Goal: Task Accomplishment & Management: Complete application form

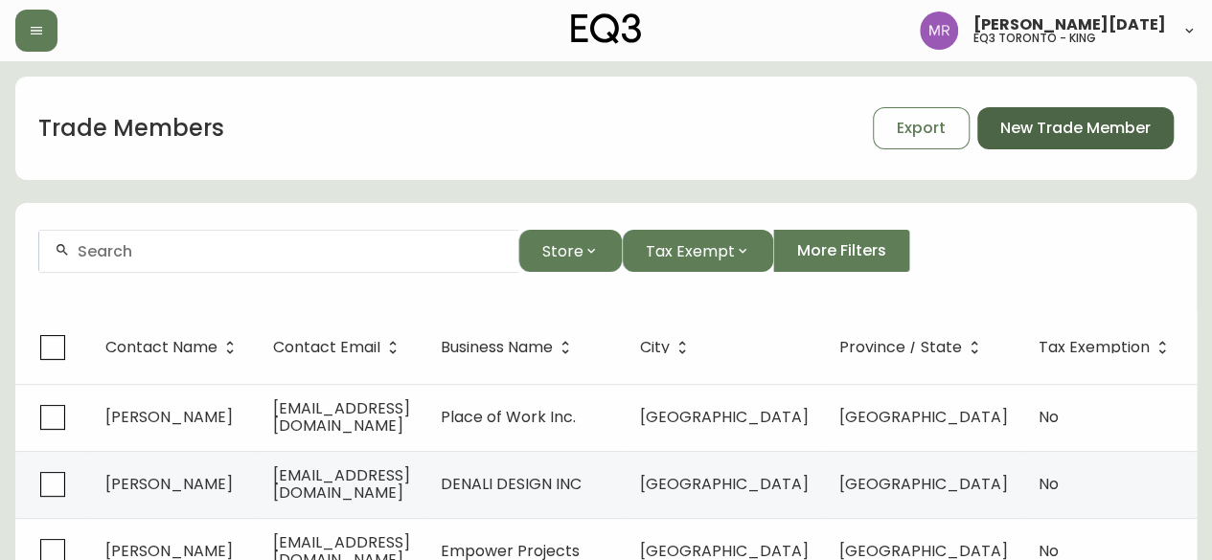
click at [1025, 133] on span "New Trade Member" at bounding box center [1075, 128] width 150 height 21
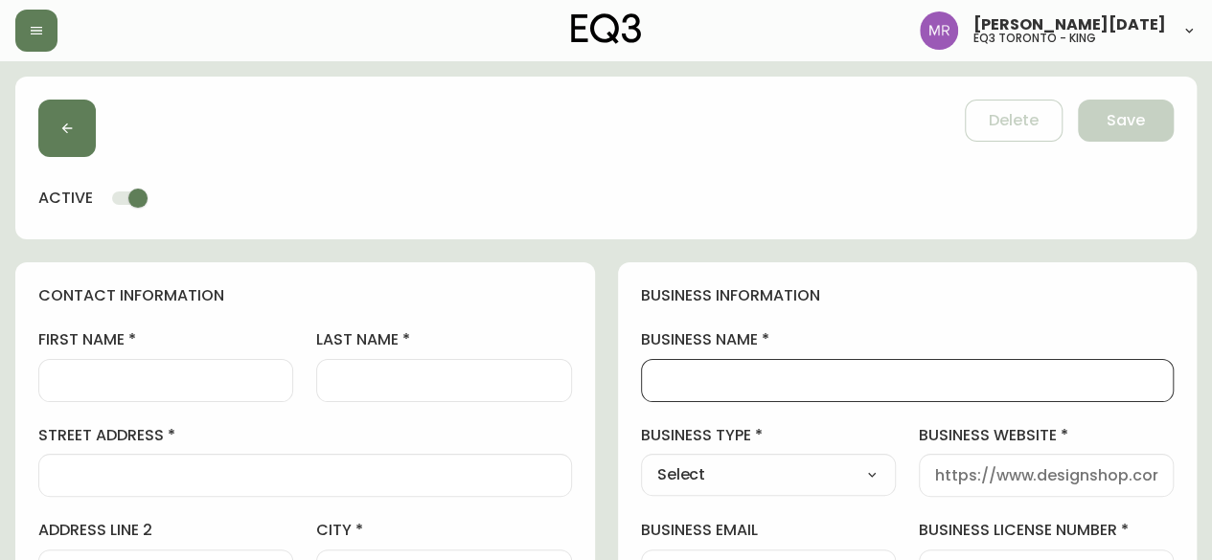
click at [783, 389] on input "business name" at bounding box center [907, 381] width 501 height 18
paste input "[PERSON_NAME] Design Company"
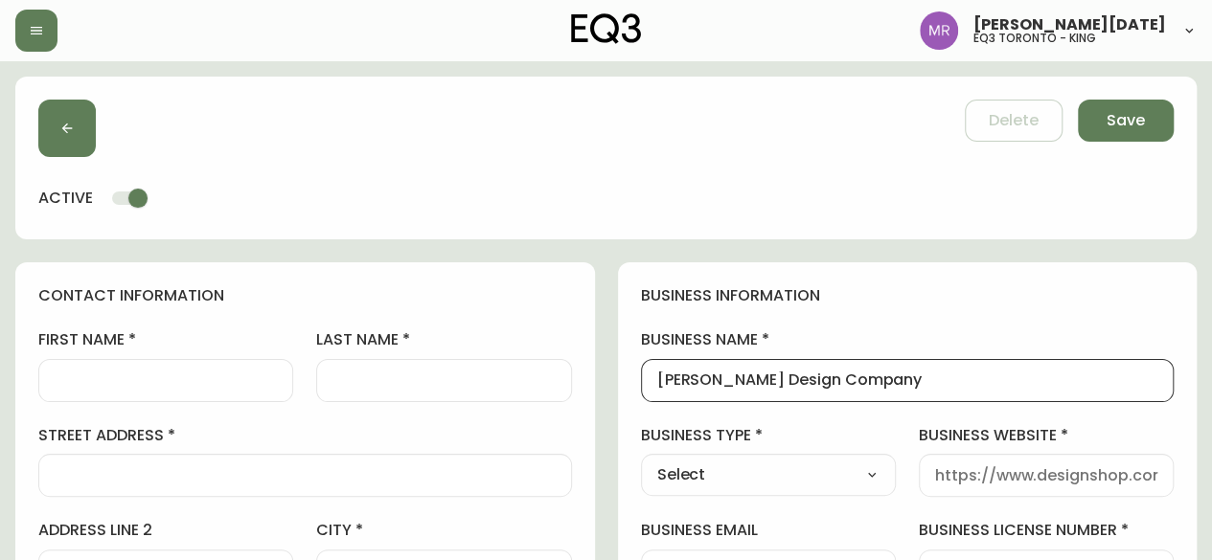
type input "[PERSON_NAME] Design Company"
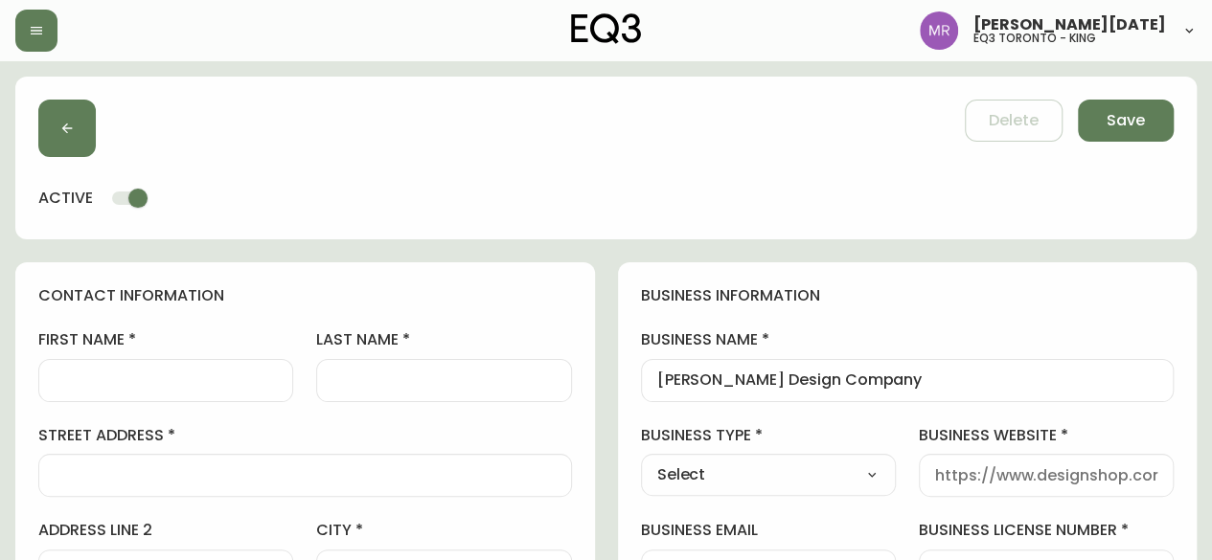
click at [224, 365] on div at bounding box center [165, 380] width 255 height 43
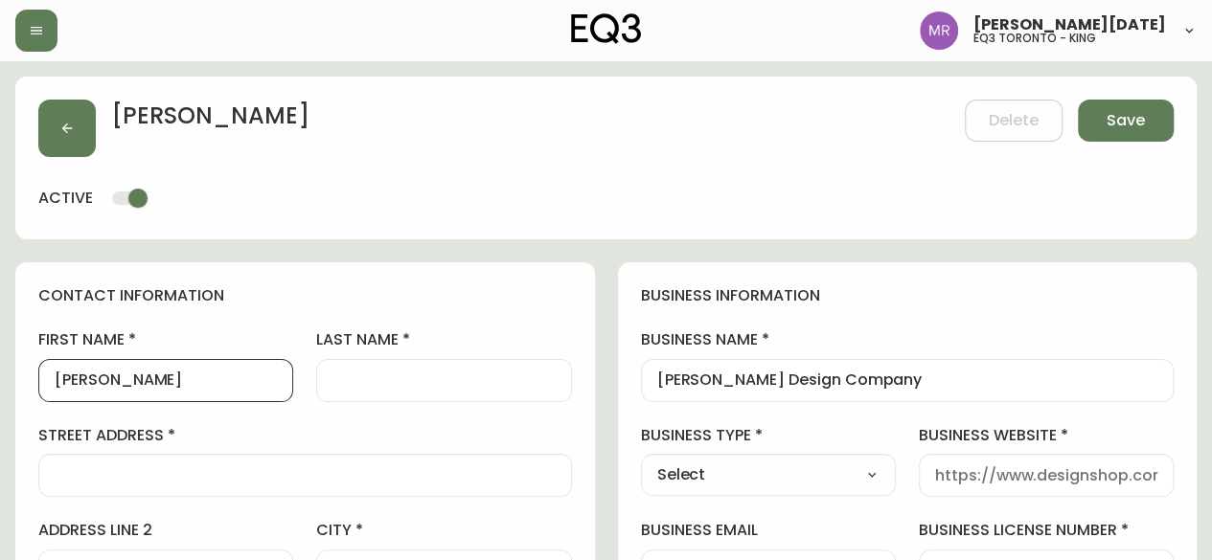
type input "[PERSON_NAME]"
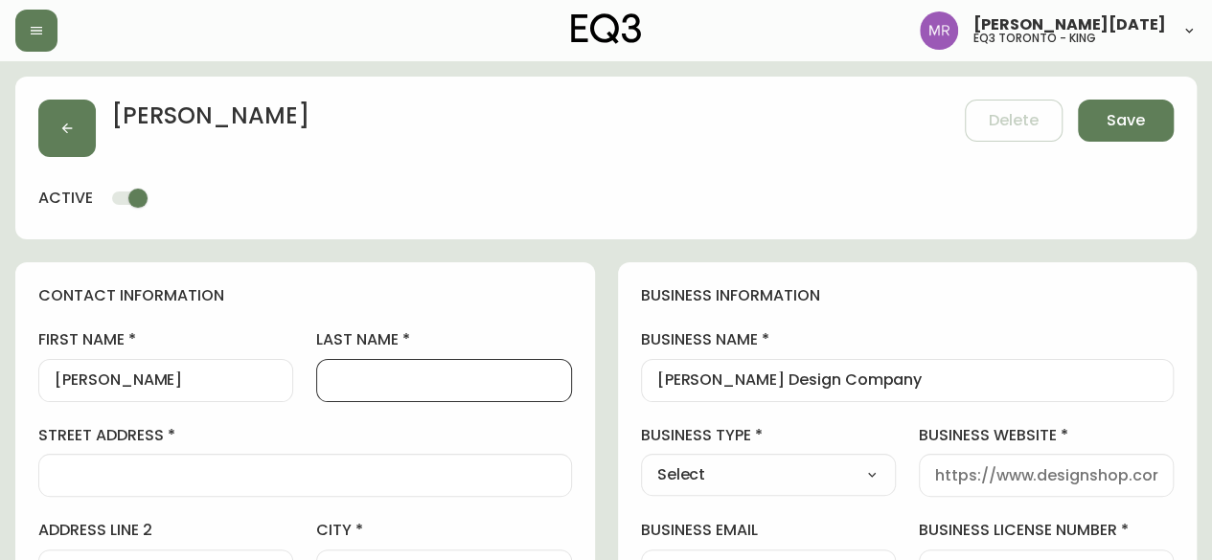
click at [346, 380] on input "last name" at bounding box center [443, 381] width 222 height 18
click at [214, 488] on div at bounding box center [305, 475] width 534 height 43
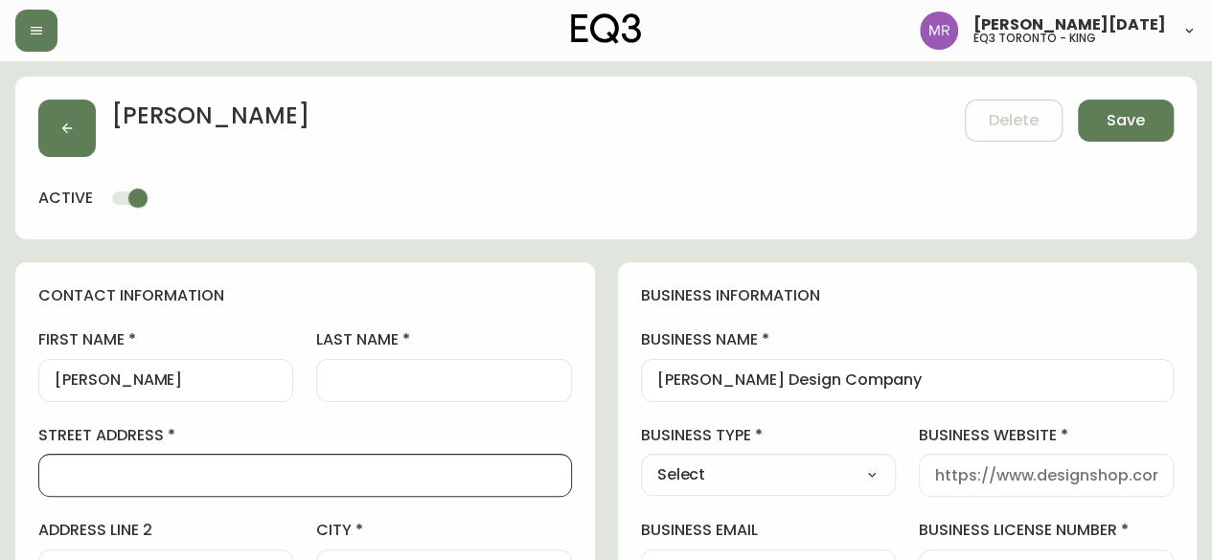
paste input "[STREET_ADDRESS] Napanee, [GEOGRAPHIC_DATA]"
drag, startPoint x: 303, startPoint y: 469, endPoint x: 157, endPoint y: 467, distance: 145.6
click at [157, 467] on input "[STREET_ADDRESS] Napanee, [GEOGRAPHIC_DATA]" at bounding box center [305, 476] width 501 height 18
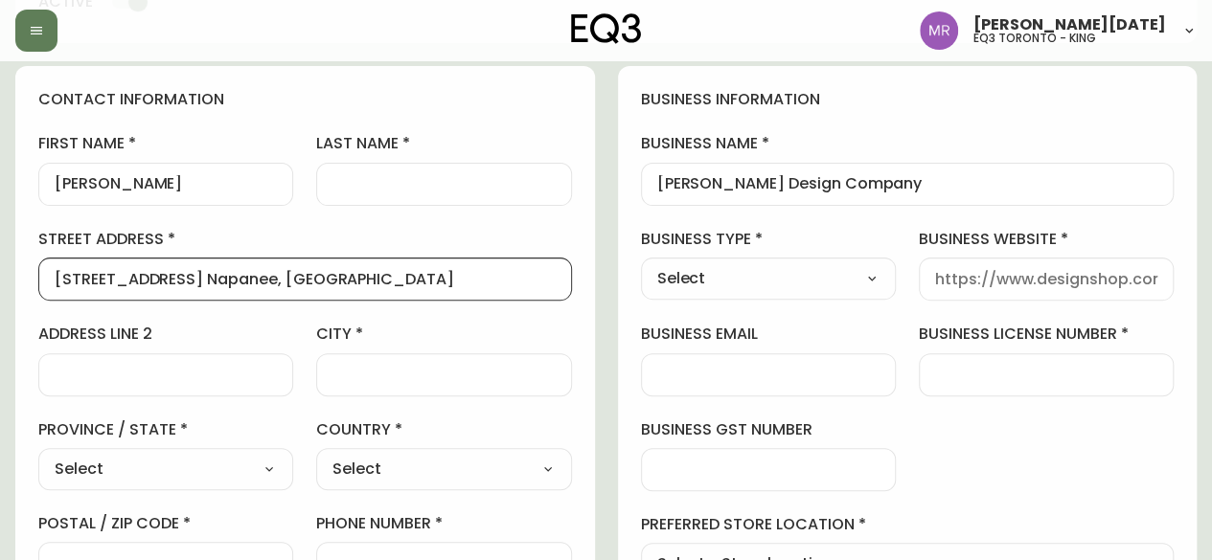
scroll to position [195, 0]
type input "[STREET_ADDRESS] Napanee, [GEOGRAPHIC_DATA]"
click at [239, 478] on select "Select [GEOGRAPHIC_DATA] [GEOGRAPHIC_DATA] [GEOGRAPHIC_DATA] [GEOGRAPHIC_DATA] …" at bounding box center [165, 470] width 255 height 29
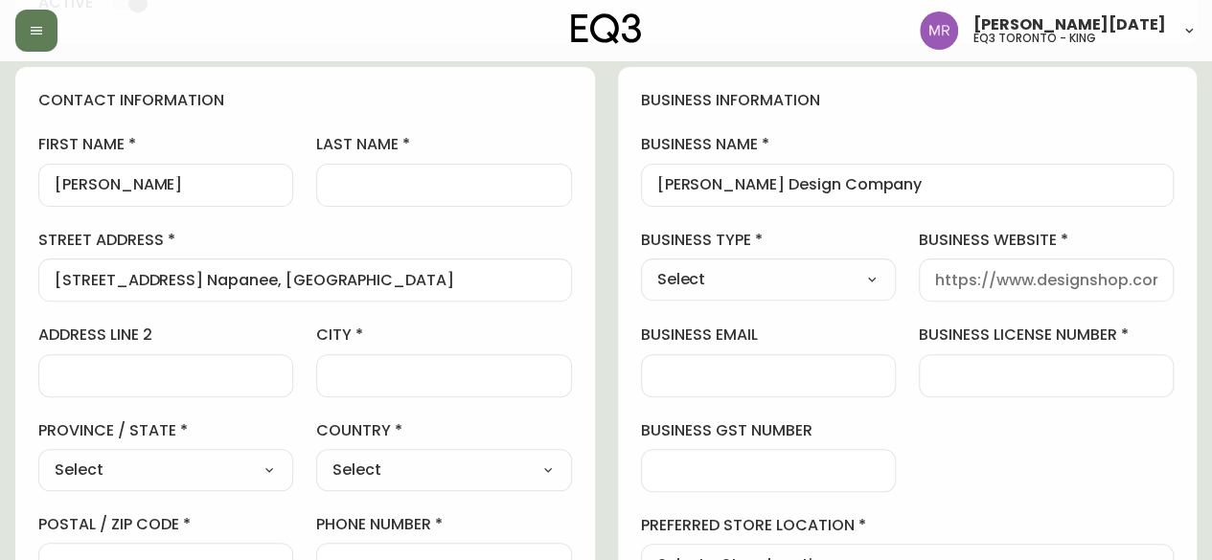
select select "ON"
click at [38, 456] on select "Select [GEOGRAPHIC_DATA] [GEOGRAPHIC_DATA] [GEOGRAPHIC_DATA] [GEOGRAPHIC_DATA] …" at bounding box center [165, 470] width 255 height 29
type input "[GEOGRAPHIC_DATA]"
click at [378, 376] on input "city" at bounding box center [443, 376] width 222 height 18
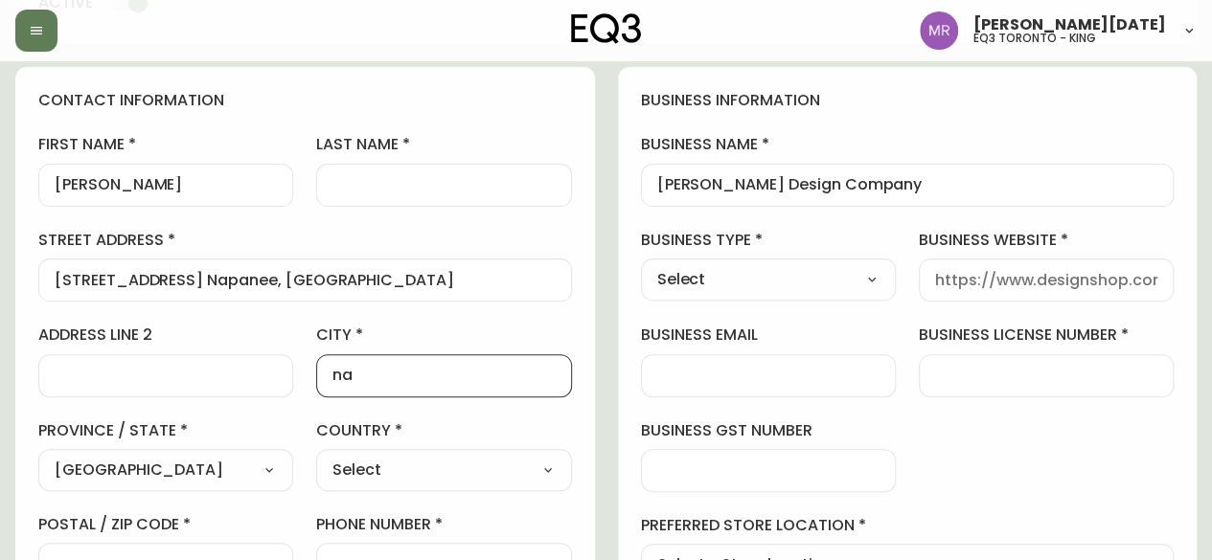
type input "n"
type input "Napanee"
click at [354, 286] on input "[STREET_ADDRESS] Napanee, [GEOGRAPHIC_DATA]" at bounding box center [305, 280] width 501 height 18
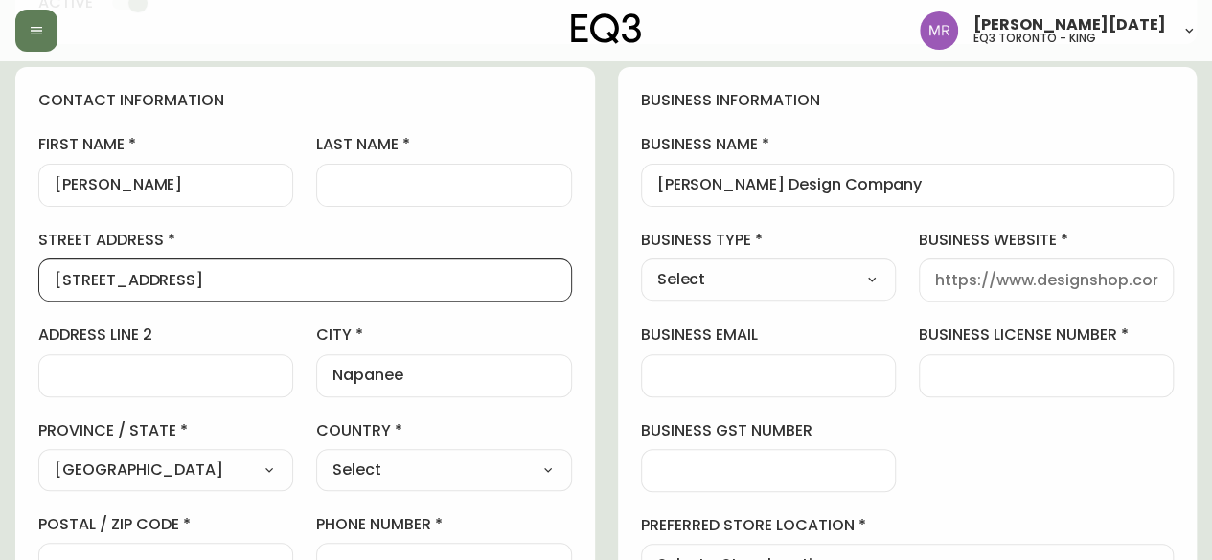
type input "[STREET_ADDRESS]"
click at [417, 471] on select "Select [GEOGRAPHIC_DATA] [GEOGRAPHIC_DATA]" at bounding box center [443, 470] width 255 height 29
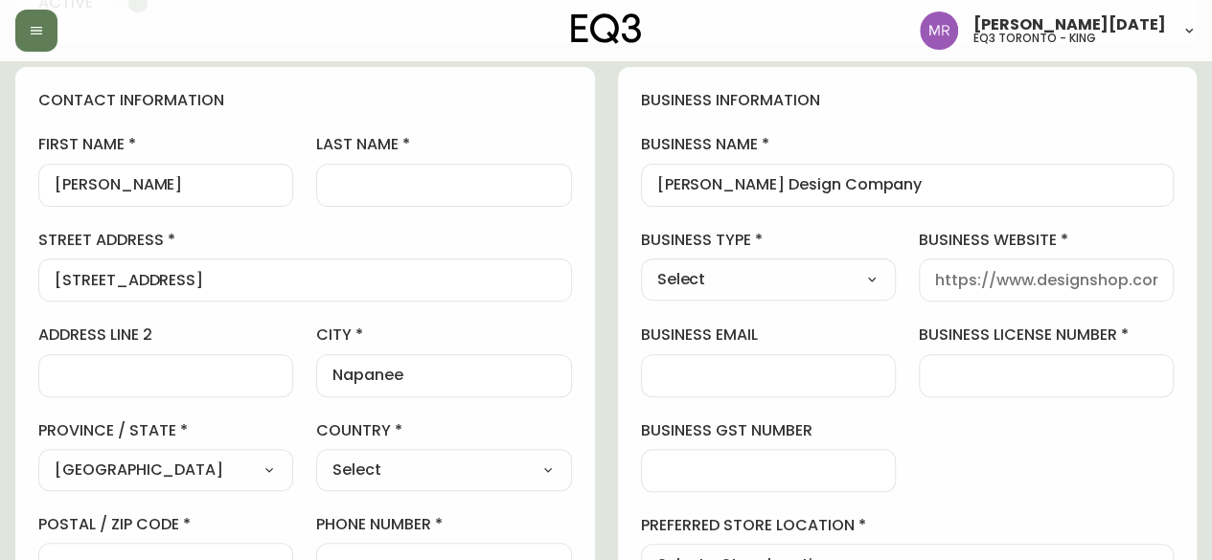
select select "CA"
click at [316, 456] on select "Select [GEOGRAPHIC_DATA] [GEOGRAPHIC_DATA]" at bounding box center [443, 470] width 255 height 29
type input "[GEOGRAPHIC_DATA]"
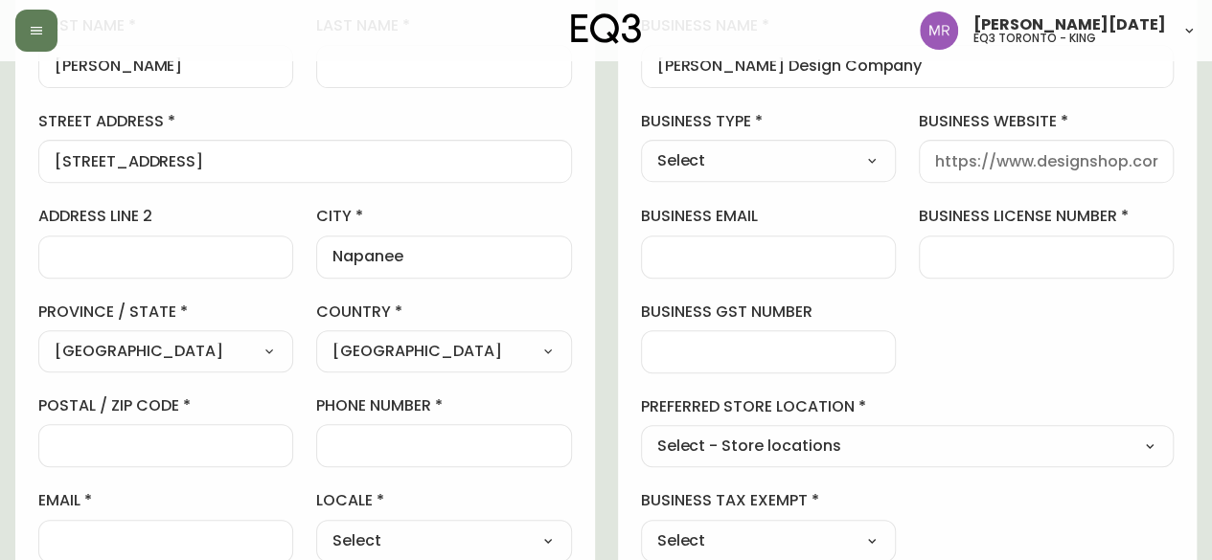
scroll to position [319, 0]
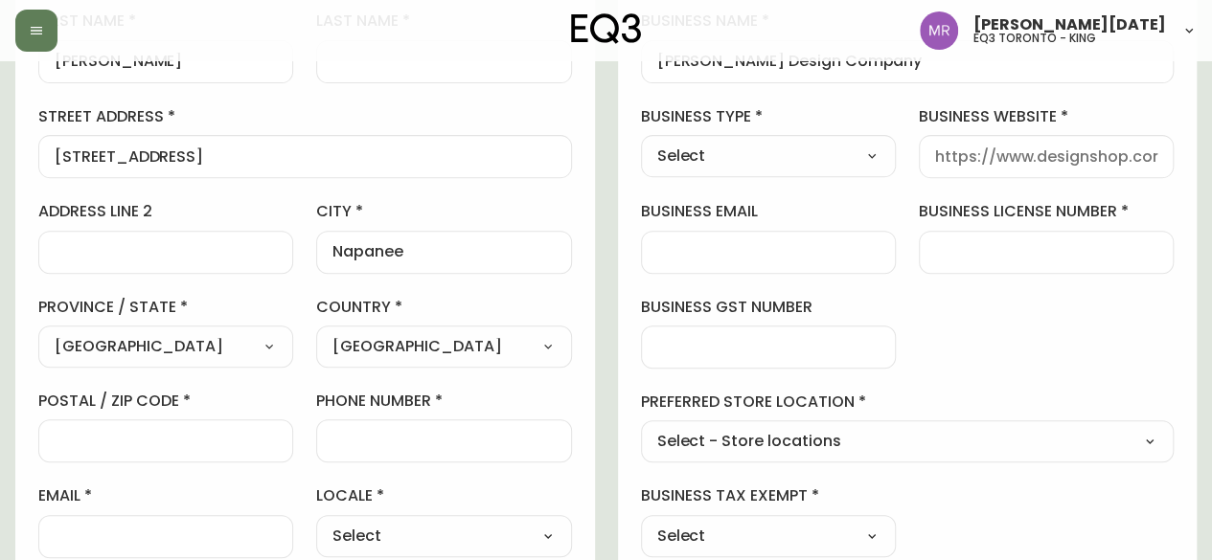
click at [194, 460] on div at bounding box center [165, 441] width 255 height 43
paste input "K7R 1J4"
type input "K7R 1J4"
click at [400, 436] on input "phone number" at bounding box center [443, 441] width 222 height 18
paste input "[PHONE_NUMBER]"
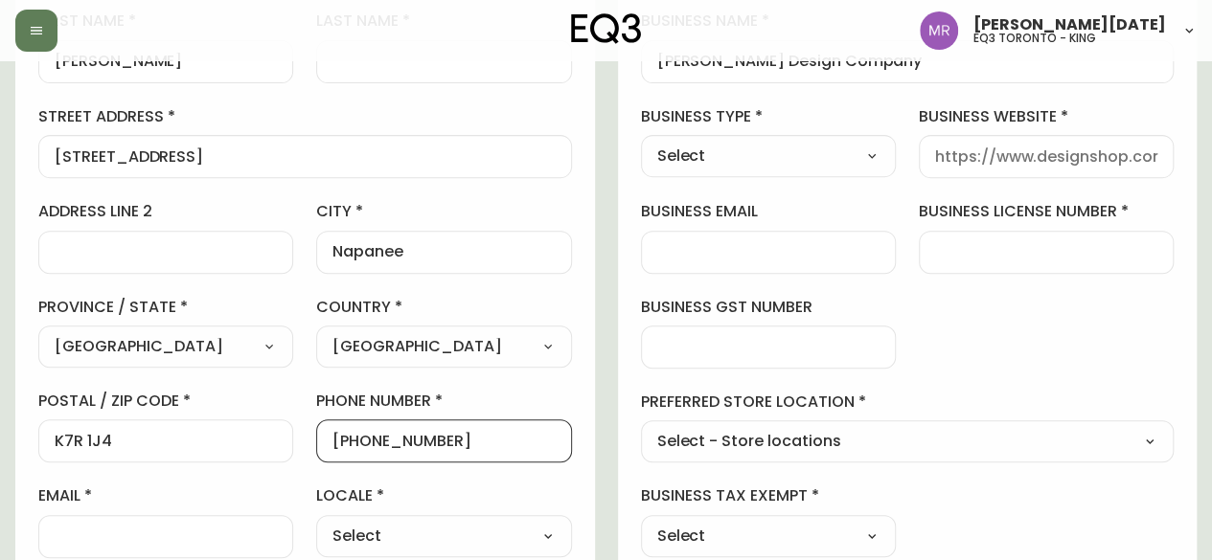
type input "[PHONE_NUMBER]"
click at [217, 531] on input "email" at bounding box center [166, 537] width 222 height 18
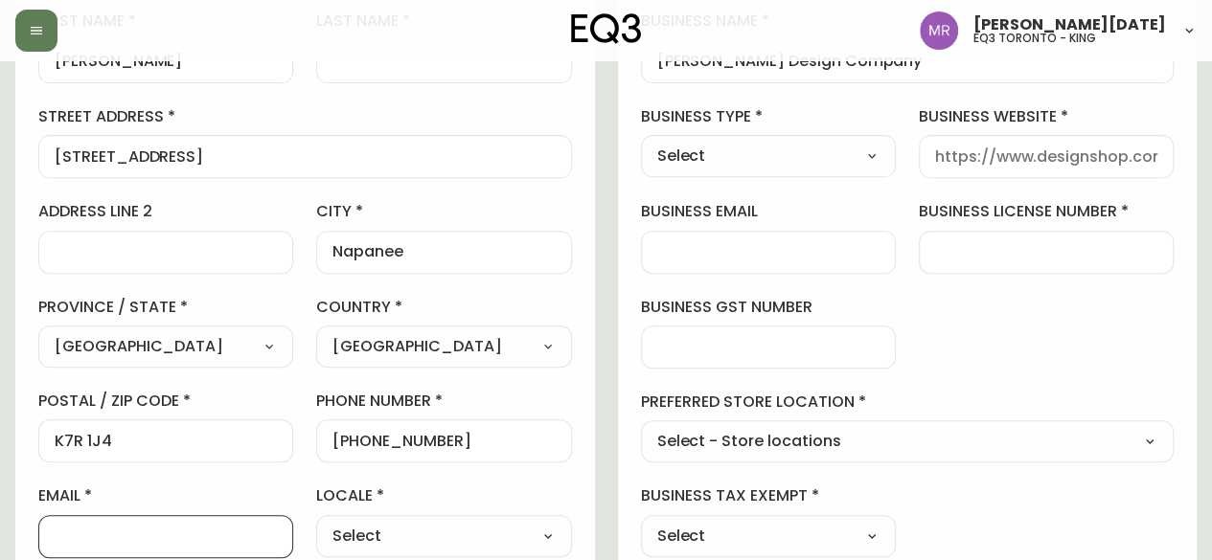
paste input "[EMAIL_ADDRESS][DOMAIN_NAME]"
type input "[EMAIL_ADDRESS][DOMAIN_NAME]"
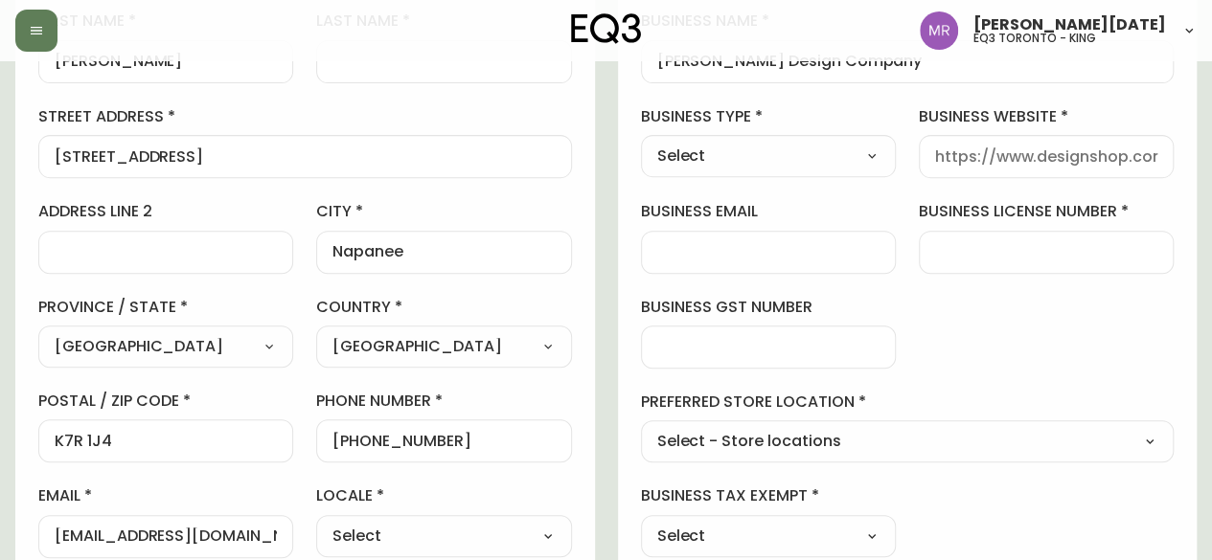
click at [416, 530] on select "Select CA_EN [GEOGRAPHIC_DATA] US_EN" at bounding box center [443, 536] width 255 height 29
select select "CA_EN"
click at [316, 522] on select "Select CA_EN [GEOGRAPHIC_DATA] US_EN" at bounding box center [443, 536] width 255 height 29
type input "CA_EN"
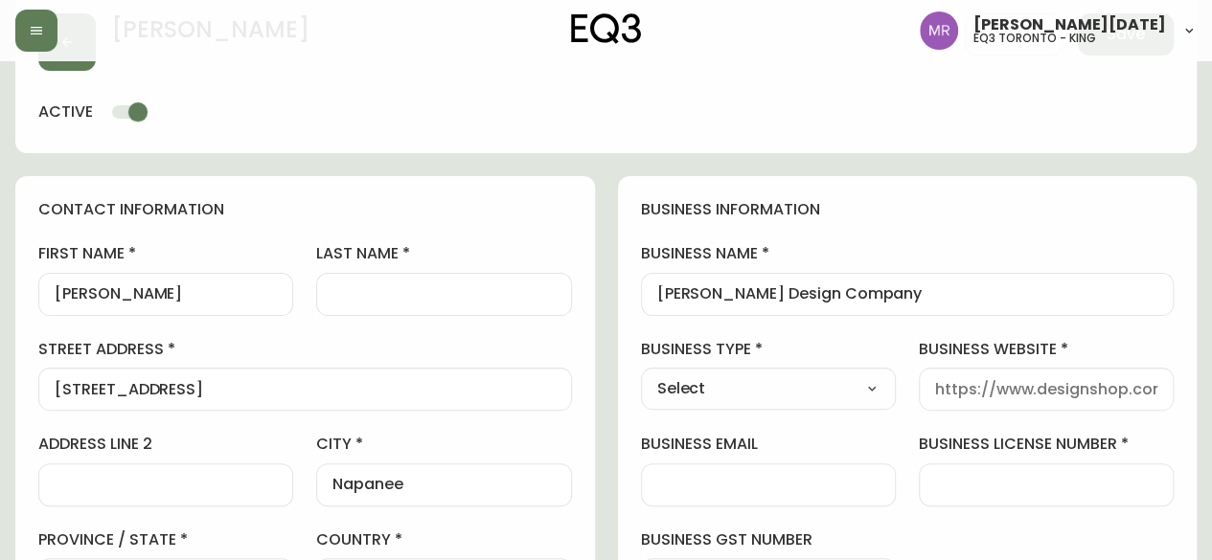
scroll to position [83, 0]
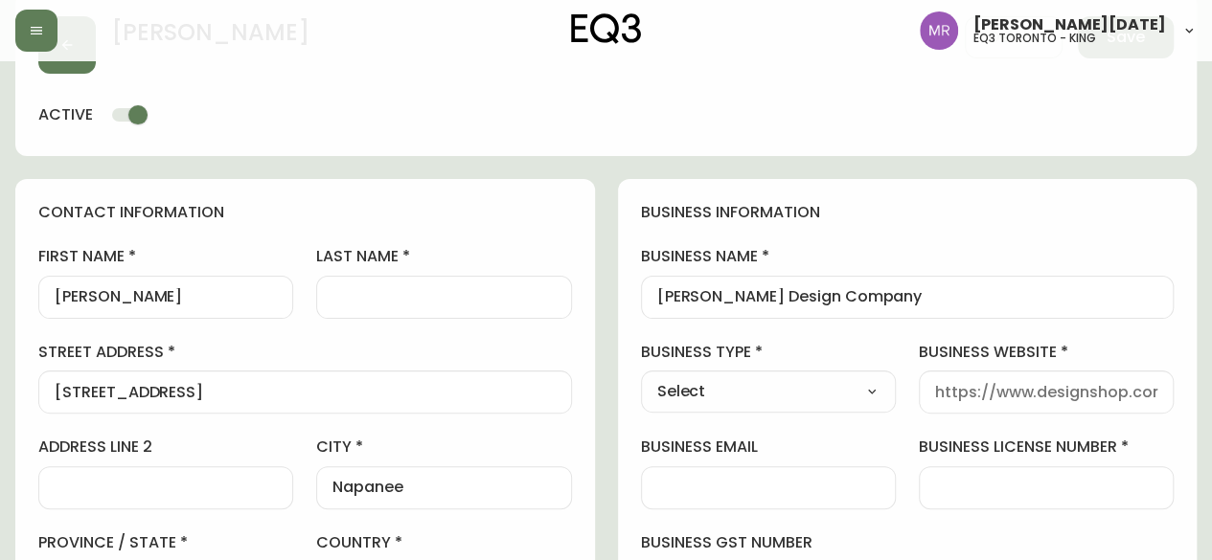
click at [781, 394] on select "Select Interior Designer Architect Home Builder Contractor Real Estate Agent Ho…" at bounding box center [768, 391] width 255 height 29
select select "Interior Designer"
click at [641, 377] on select "Select Interior Designer Architect Home Builder Contractor Real Estate Agent Ho…" at bounding box center [768, 391] width 255 height 29
type input "Interior Designer"
click at [991, 390] on input "business website" at bounding box center [1046, 392] width 222 height 18
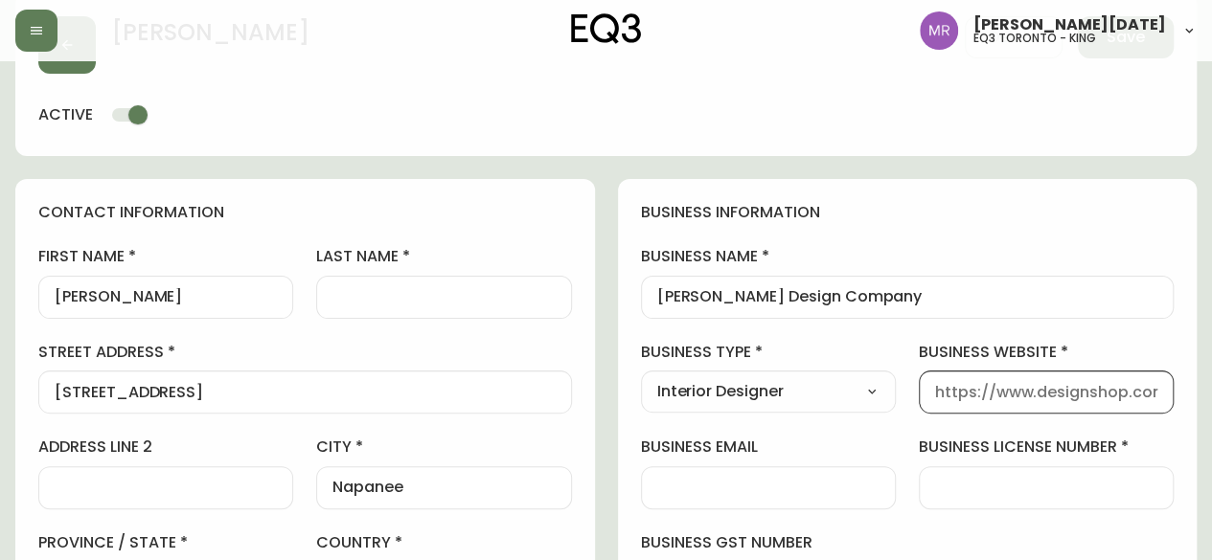
paste input "[DOMAIN_NAME]"
type input "[DOMAIN_NAME]"
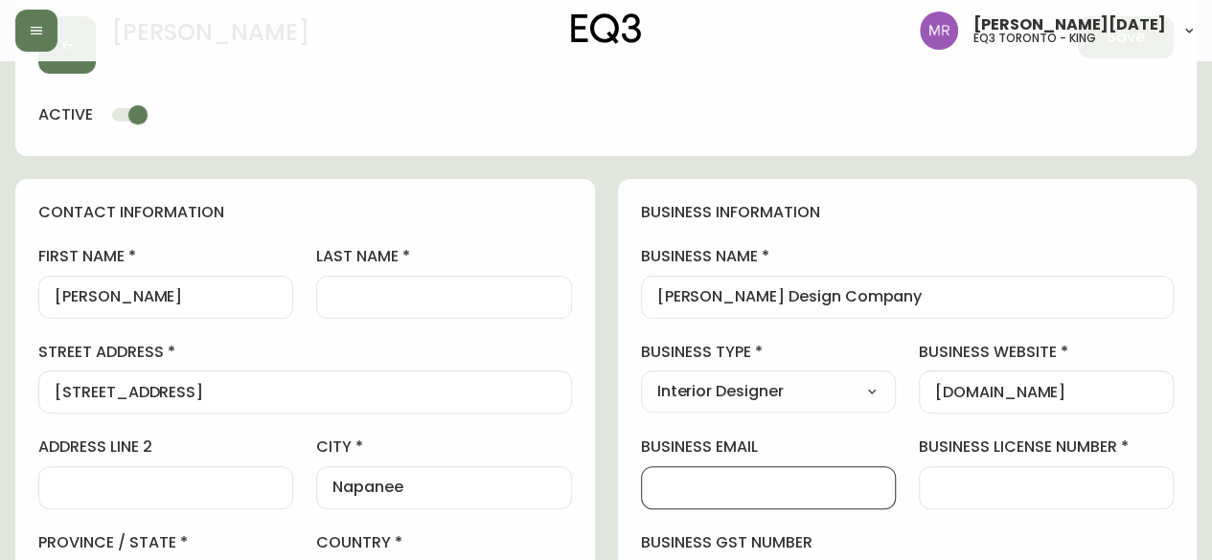
click at [804, 492] on input "business email" at bounding box center [768, 488] width 222 height 18
click at [1019, 482] on input "business license number" at bounding box center [1046, 488] width 222 height 18
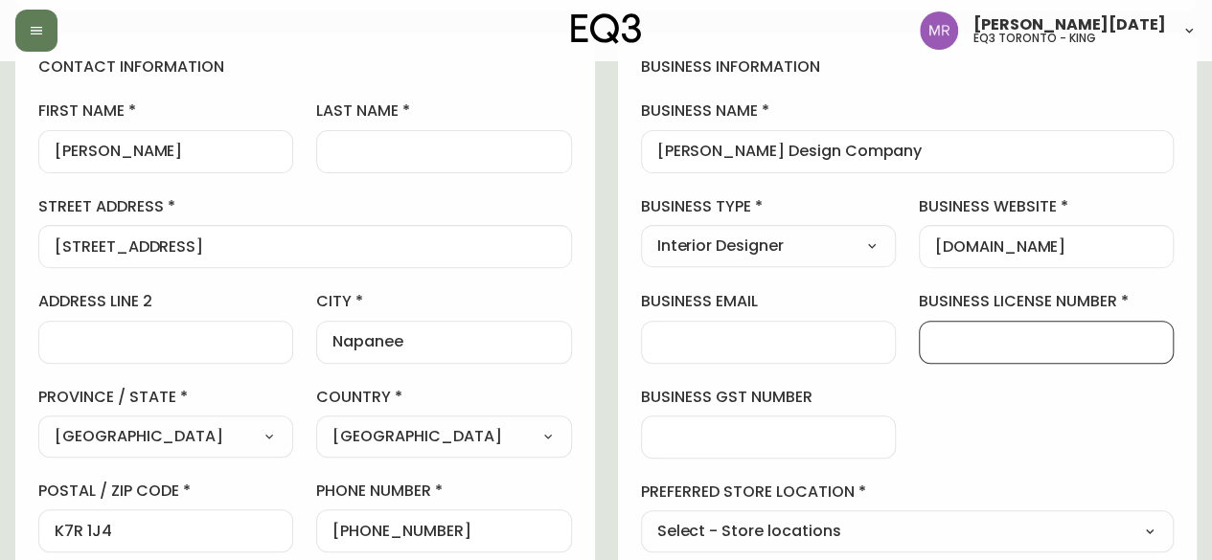
scroll to position [230, 0]
paste input "0 0 2 8 3 5 9 3 1"
type input "0 0 2 8 3 5 9 3 1"
click at [790, 438] on input "business gst number" at bounding box center [768, 436] width 222 height 18
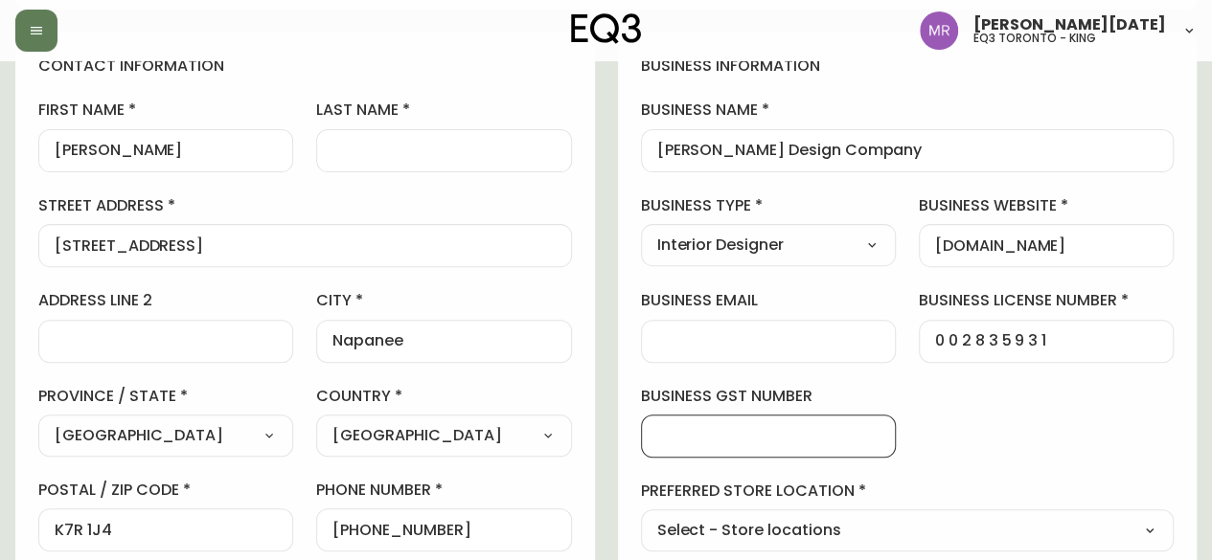
paste input "6278 8941 RT0001"
click at [653, 430] on div "6278 8941 RT0001" at bounding box center [768, 436] width 255 height 43
click at [662, 438] on input "6278 8941 RT0001" at bounding box center [768, 436] width 222 height 18
click at [654, 432] on div "6278 8941 RT0001" at bounding box center [768, 436] width 255 height 43
click at [663, 434] on input "6278 8941 RT0001" at bounding box center [768, 436] width 222 height 18
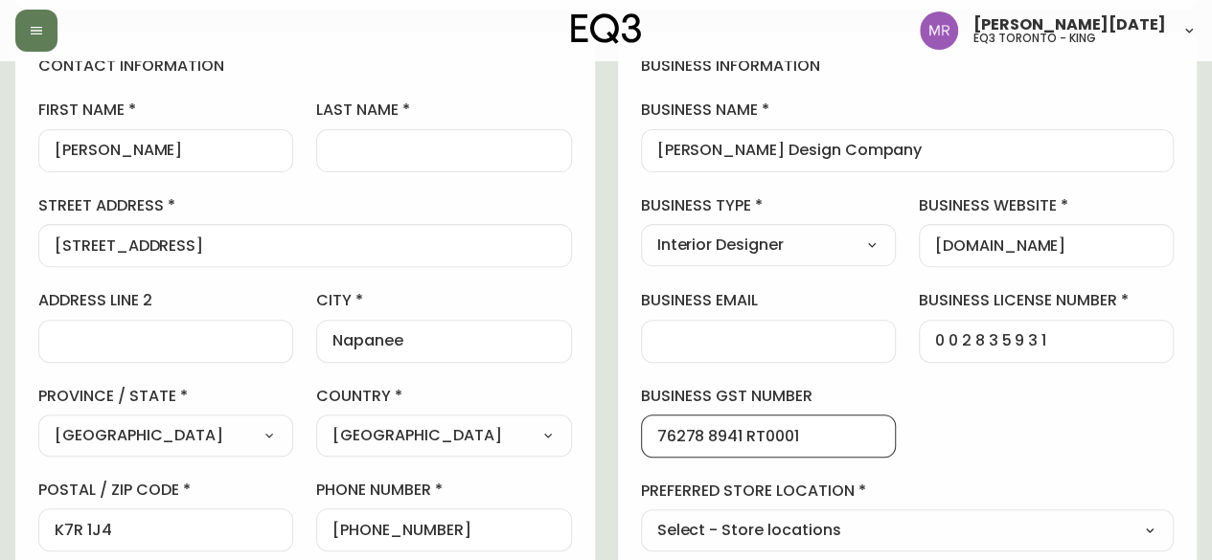
type input "76278 8941 RT0001"
click at [830, 530] on select "Select - Store locations EQ3 [GEOGRAPHIC_DATA] EQ3 [GEOGRAPHIC_DATA] [GEOGRAPHI…" at bounding box center [908, 531] width 534 height 29
select select "cjw10z96r007p6gs0hn5531do"
click at [641, 517] on select "Select - Store locations EQ3 [GEOGRAPHIC_DATA] EQ3 [GEOGRAPHIC_DATA] [GEOGRAPHI…" at bounding box center [908, 531] width 534 height 29
type input "EQ3 Toronto - King"
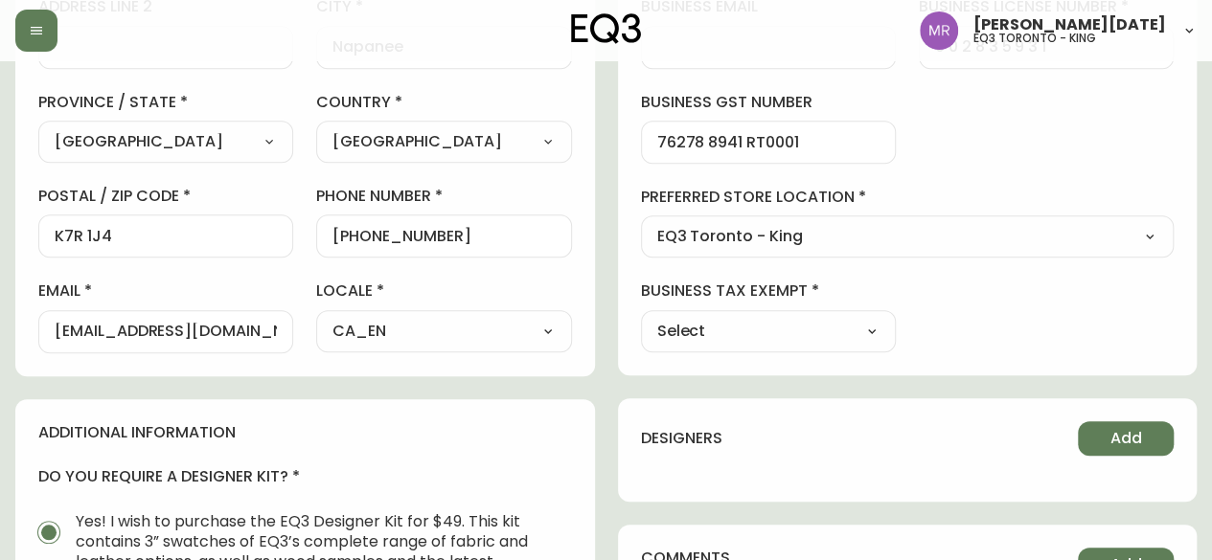
scroll to position [525, 0]
click at [818, 318] on select "Select Yes No" at bounding box center [768, 330] width 255 height 29
select select "false"
click at [641, 316] on select "Select Yes No" at bounding box center [768, 330] width 255 height 29
type input "No"
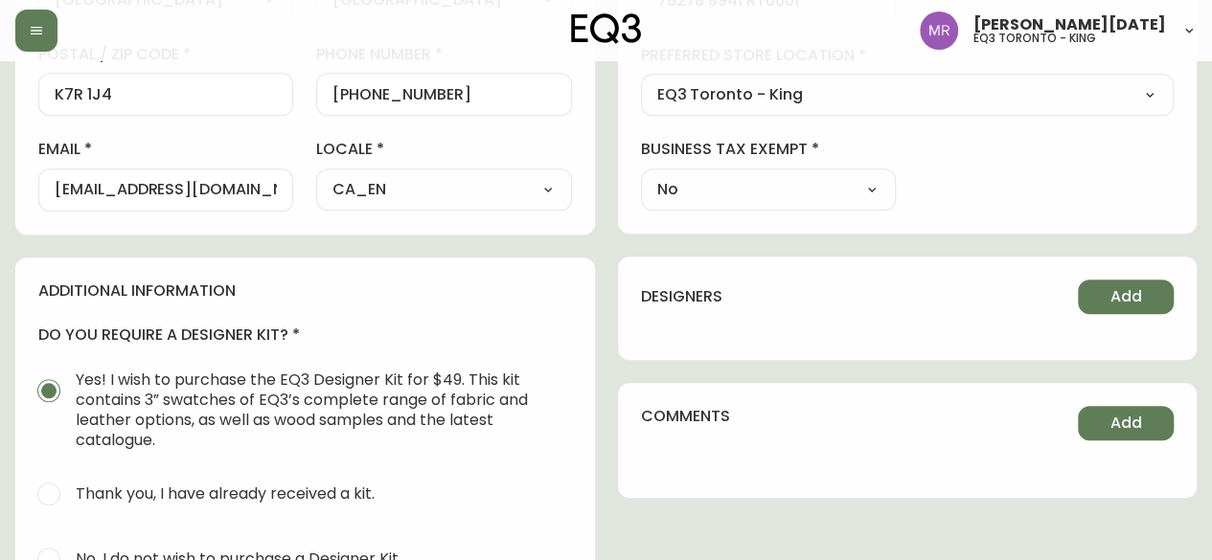
scroll to position [703, 0]
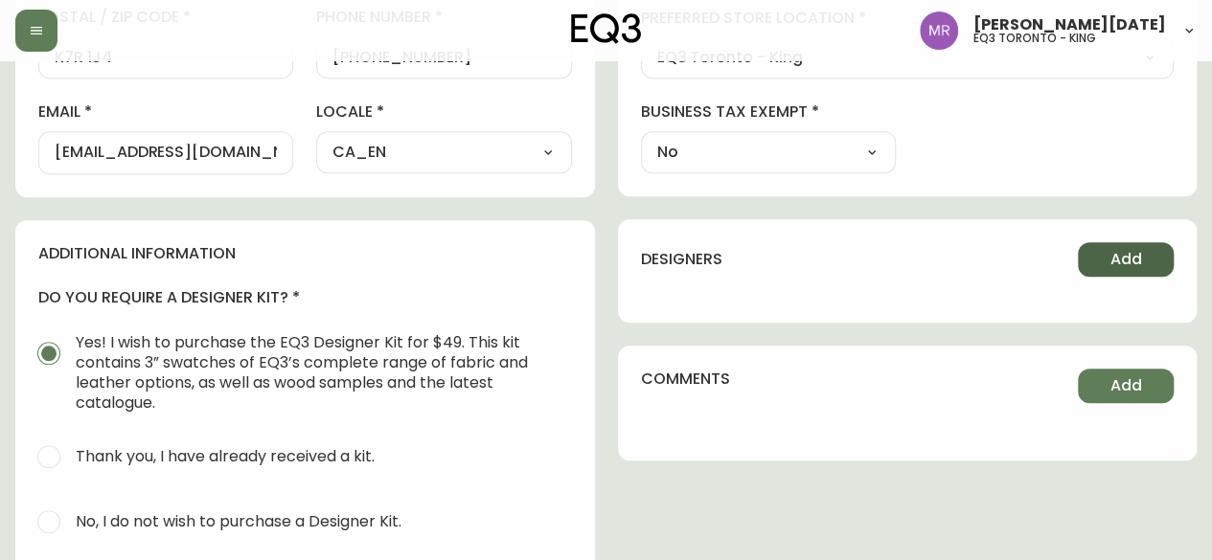
click at [1131, 265] on span "Add" at bounding box center [1126, 259] width 32 height 21
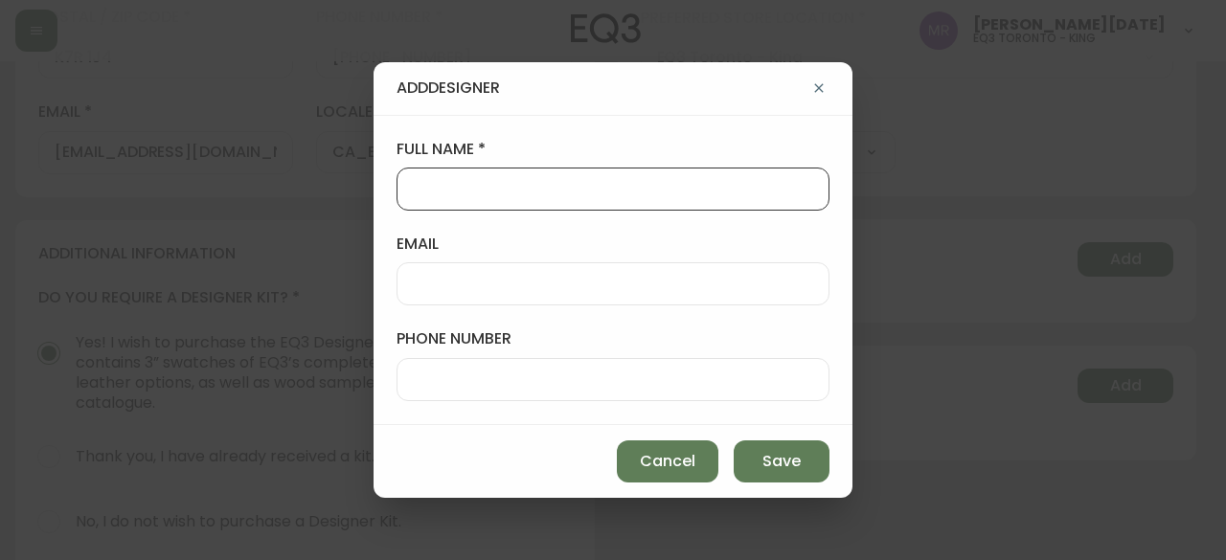
click at [666, 189] on input "full name" at bounding box center [613, 189] width 400 height 18
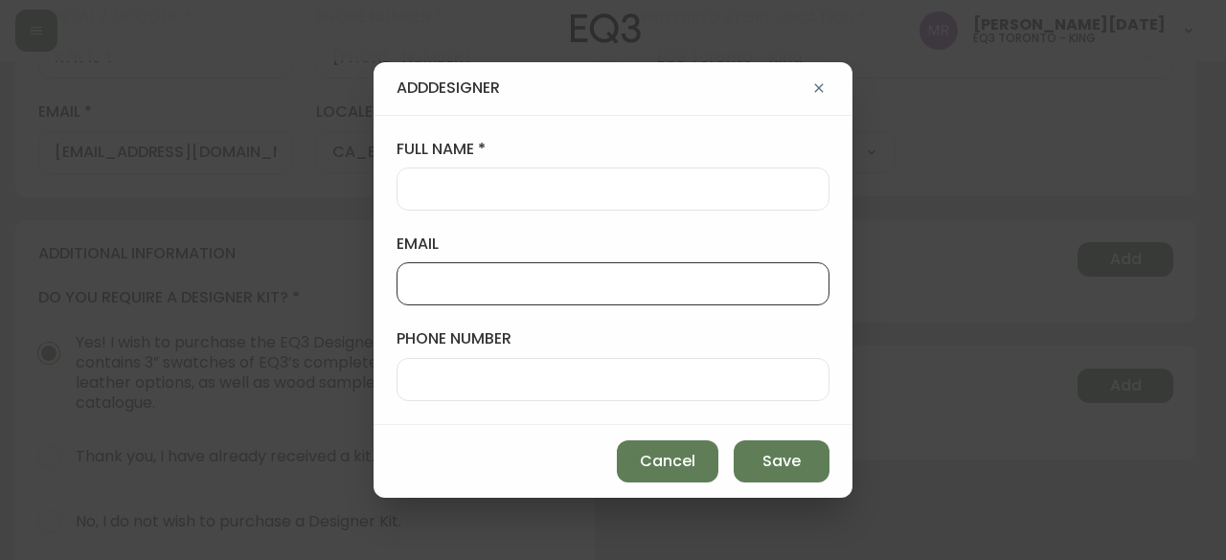
click at [503, 283] on input "email" at bounding box center [613, 284] width 400 height 18
paste input "[PERSON_NAME][EMAIL_ADDRESS][DOMAIN_NAME]"
type input "[PERSON_NAME][EMAIL_ADDRESS][DOMAIN_NAME]"
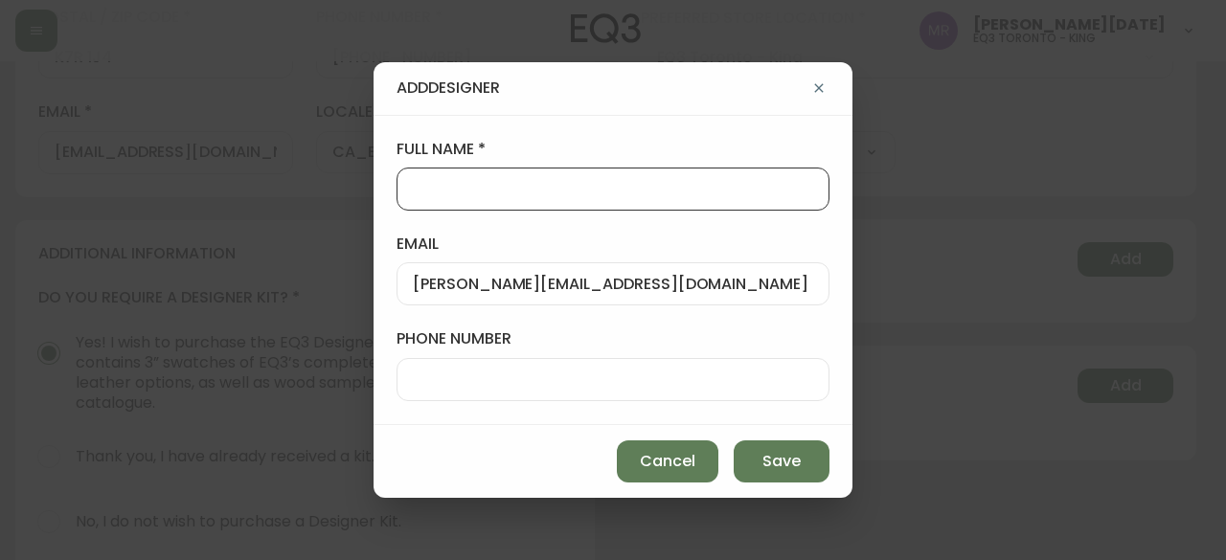
click at [478, 189] on input "full name" at bounding box center [613, 189] width 400 height 18
type input "[PERSON_NAME]"
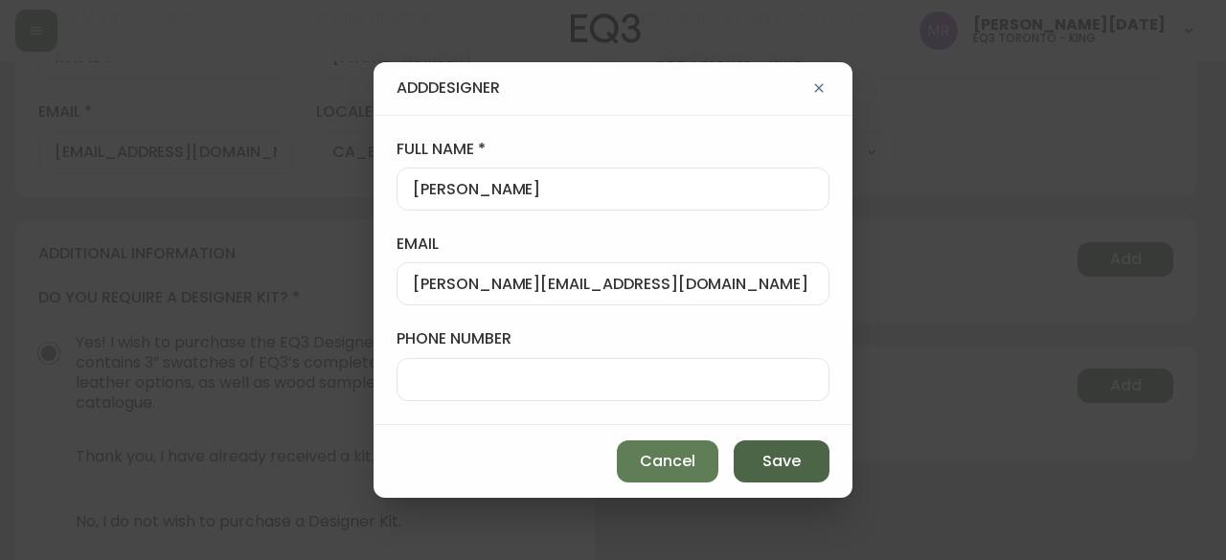
click at [772, 469] on span "Save" at bounding box center [782, 461] width 38 height 21
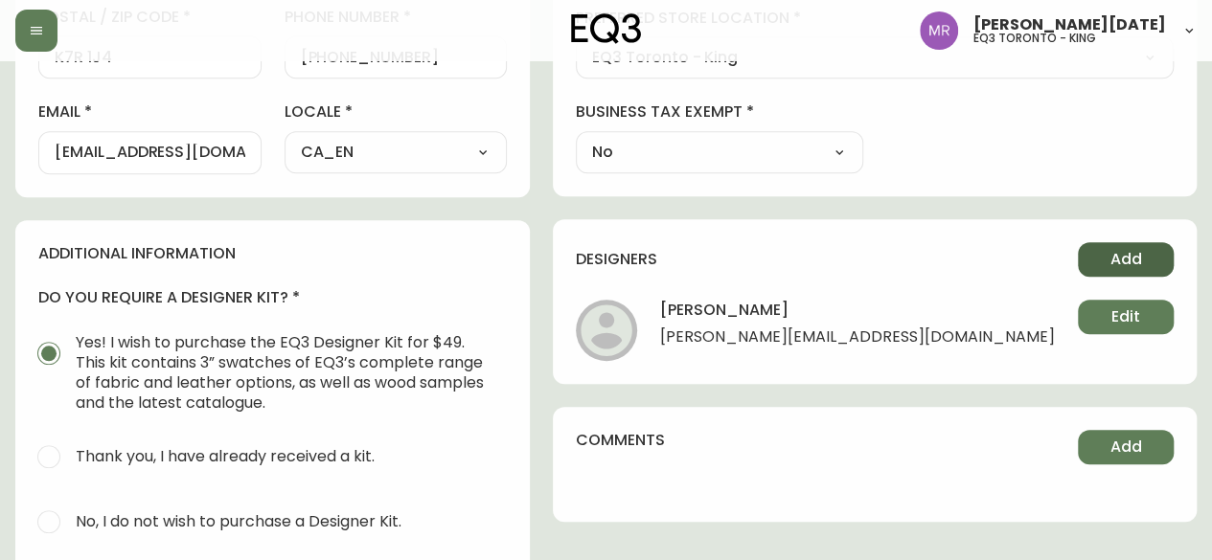
click at [1148, 246] on button "Add" at bounding box center [1126, 259] width 96 height 34
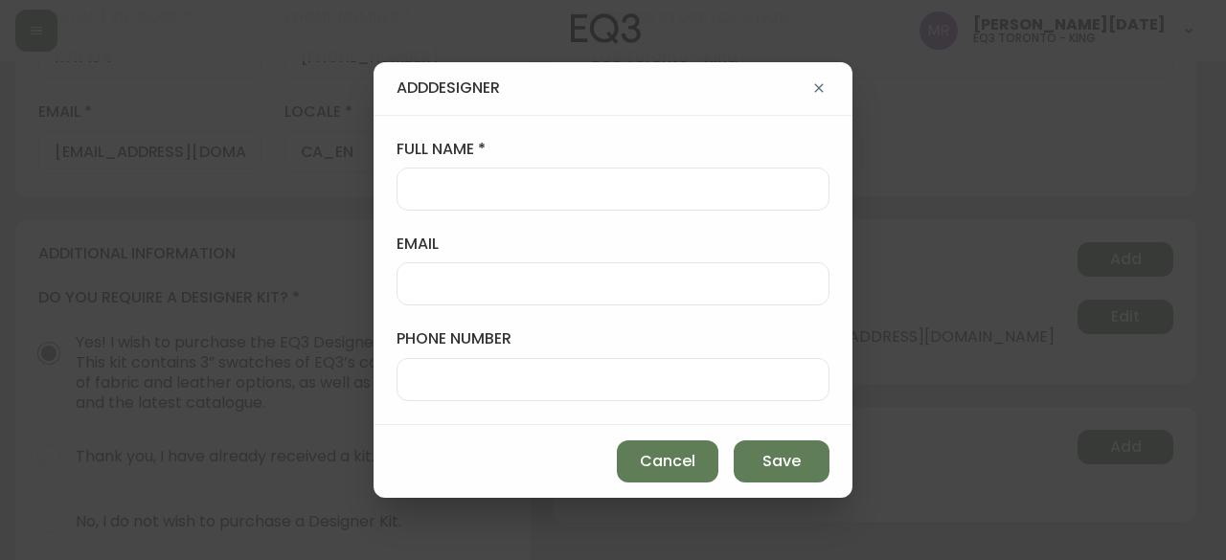
click at [509, 300] on div at bounding box center [613, 283] width 433 height 43
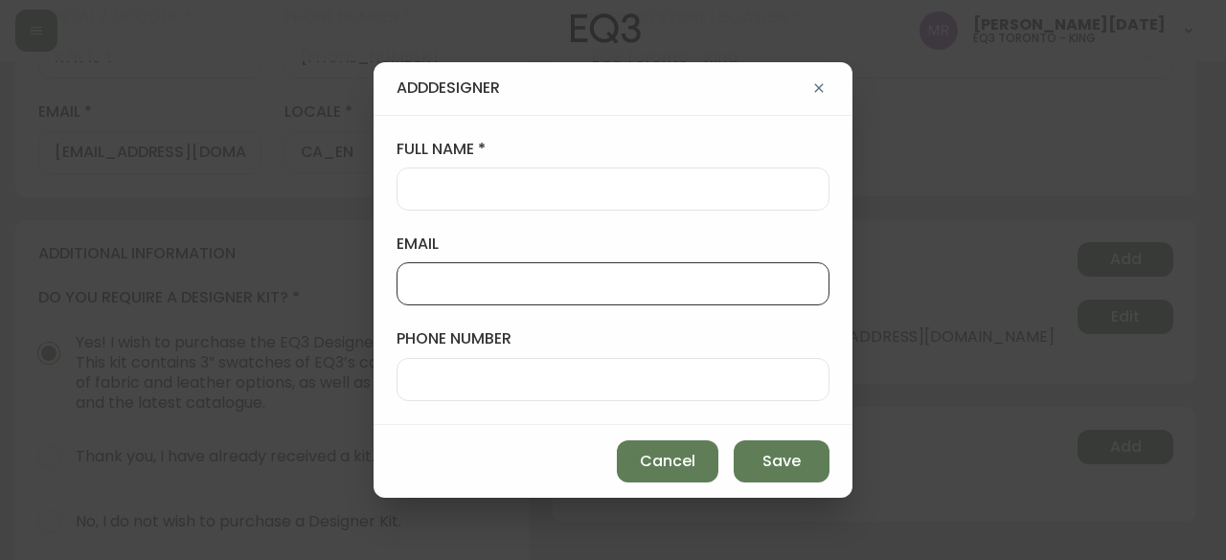
paste input "[PERSON_NAME][EMAIL_ADDRESS][DOMAIN_NAME]"
type input "[PERSON_NAME][EMAIL_ADDRESS][DOMAIN_NAME]"
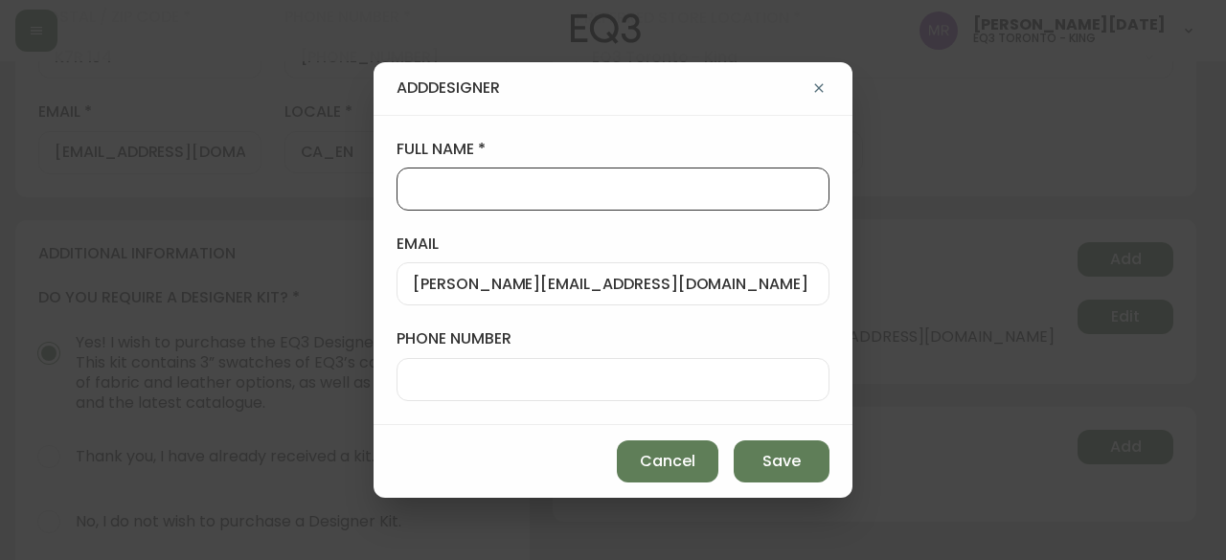
click at [516, 188] on input "full name" at bounding box center [613, 189] width 400 height 18
type input "[PERSON_NAME]"
click at [799, 476] on button "Save" at bounding box center [782, 462] width 96 height 42
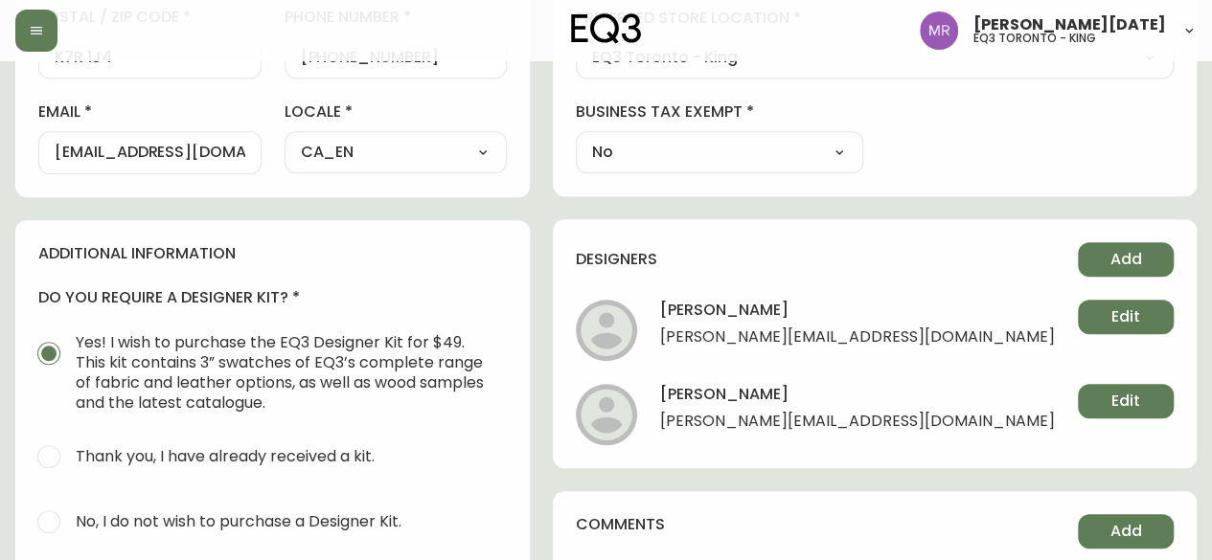
click at [1127, 274] on div "designers Add [PERSON_NAME] [PERSON_NAME][EMAIL_ADDRESS][DOMAIN_NAME] Edit [PER…" at bounding box center [875, 343] width 644 height 249
click at [1128, 269] on button "Add" at bounding box center [1126, 259] width 96 height 34
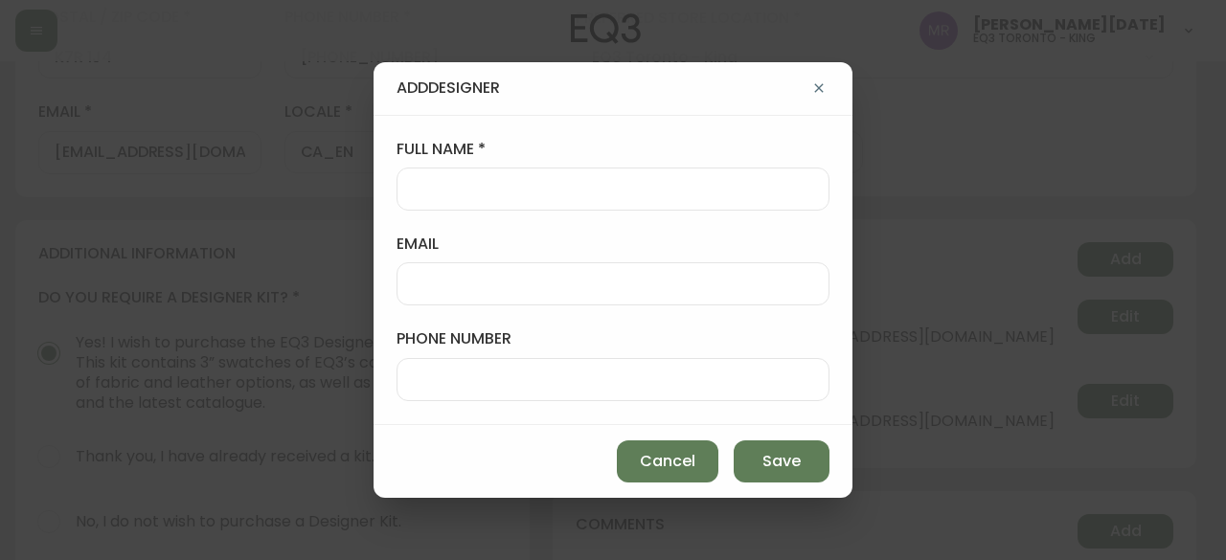
click at [543, 285] on input "email" at bounding box center [613, 284] width 400 height 18
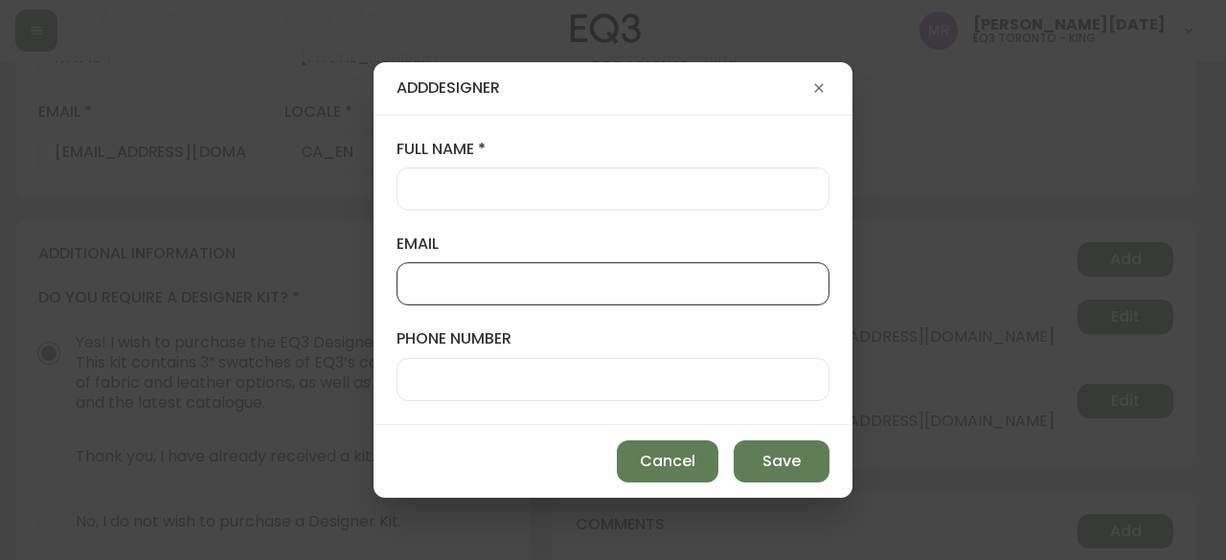
paste input "[EMAIL_ADDRESS][DOMAIN_NAME]"
type input "[EMAIL_ADDRESS][DOMAIN_NAME]"
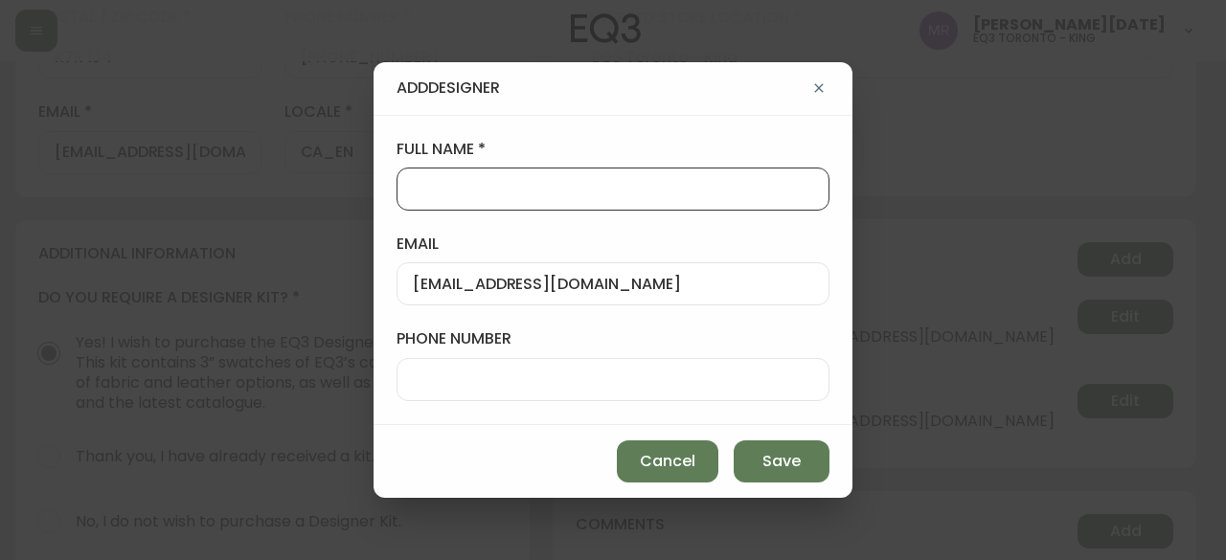
click at [536, 186] on input "full name" at bounding box center [613, 189] width 400 height 18
type input "Shalagh"
click at [828, 476] on div "Cancel Save" at bounding box center [613, 461] width 479 height 73
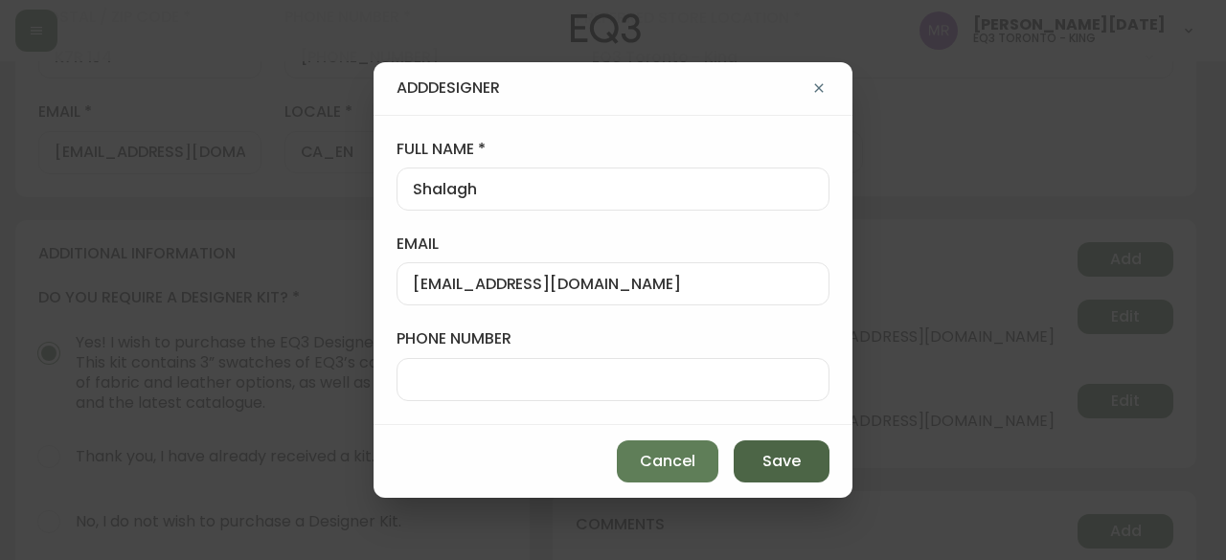
click at [795, 469] on span "Save" at bounding box center [782, 461] width 38 height 21
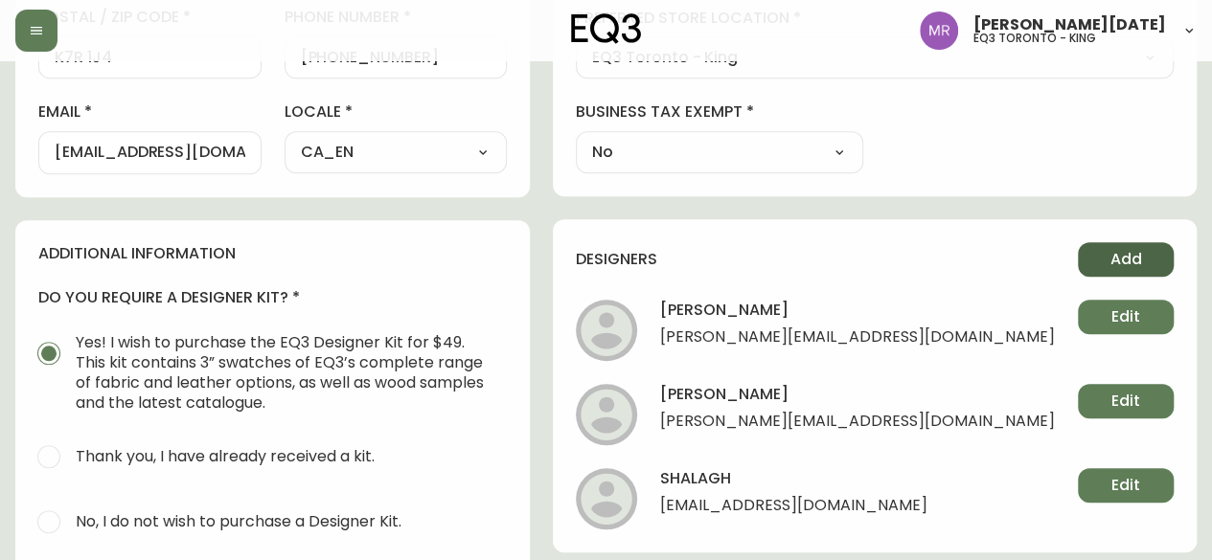
click at [1128, 263] on span "Add" at bounding box center [1126, 259] width 32 height 21
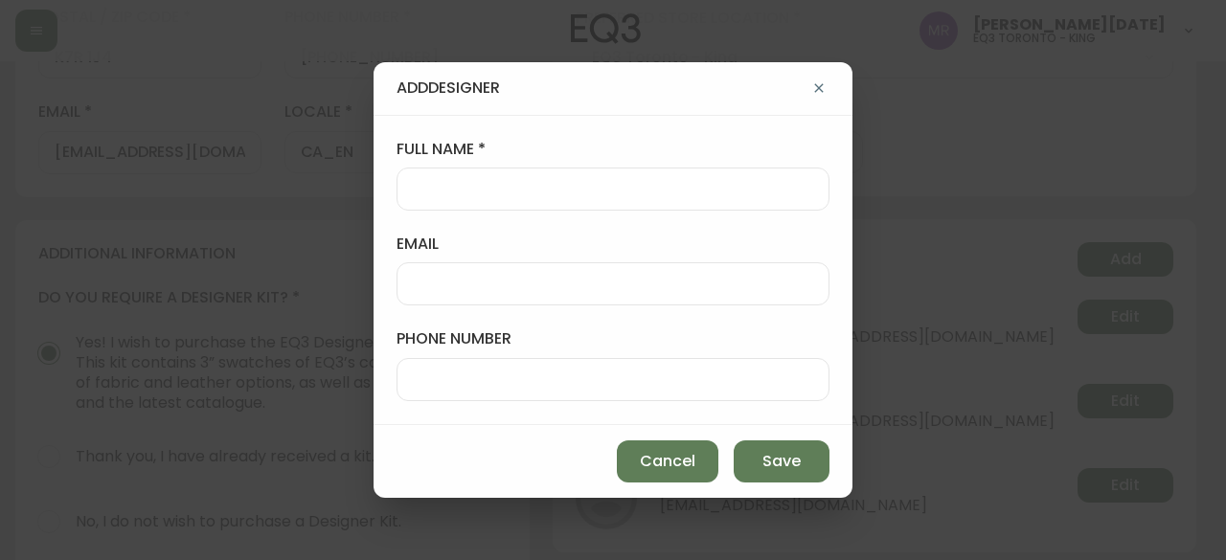
click at [490, 300] on div at bounding box center [613, 283] width 433 height 43
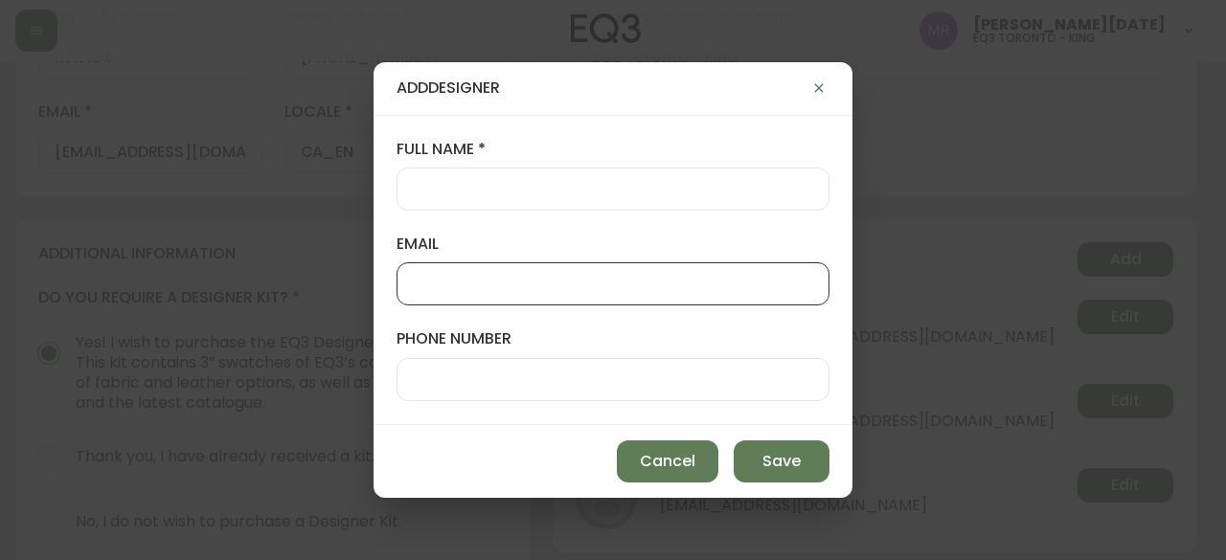
paste input "[EMAIL_ADDRESS][DOMAIN_NAME]"
type input "[EMAIL_ADDRESS][DOMAIN_NAME]"
click at [447, 208] on div at bounding box center [613, 189] width 433 height 43
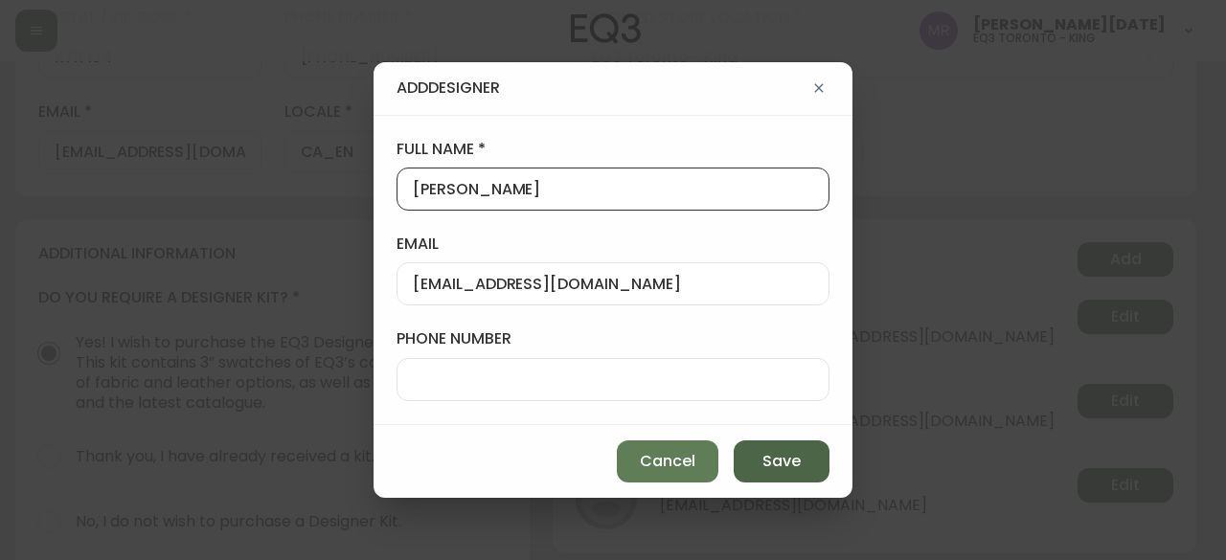
type input "[PERSON_NAME]"
click at [799, 453] on span "Save" at bounding box center [782, 461] width 38 height 21
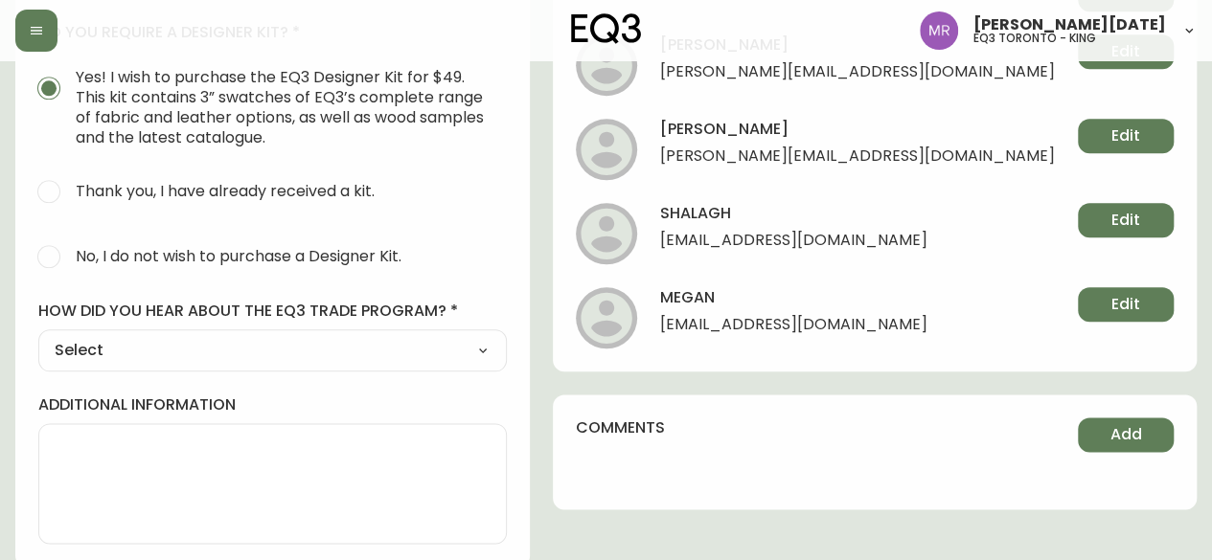
scroll to position [971, 0]
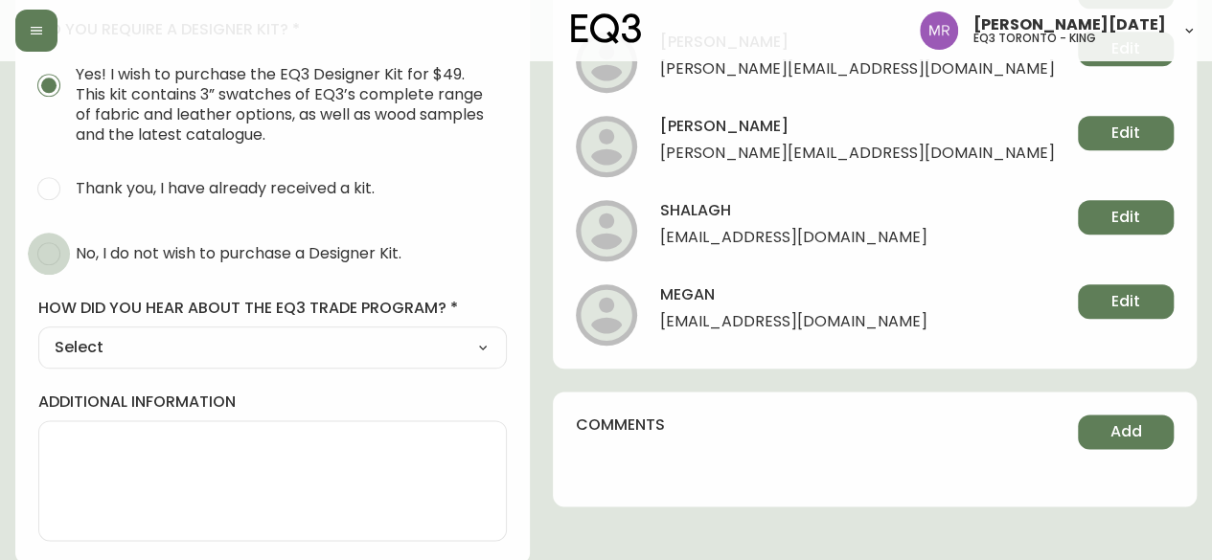
click at [52, 250] on input "No, I do not wish to purchase a Designer Kit." at bounding box center [49, 254] width 42 height 42
radio input "true"
radio input "false"
click at [147, 353] on select "Select Social Media Advertisement Trade Show Outreach from a Trade Rep Other" at bounding box center [272, 347] width 468 height 29
click at [131, 355] on select "Select Social Media Advertisement Trade Show Outreach from a Trade Rep Other" at bounding box center [272, 347] width 468 height 29
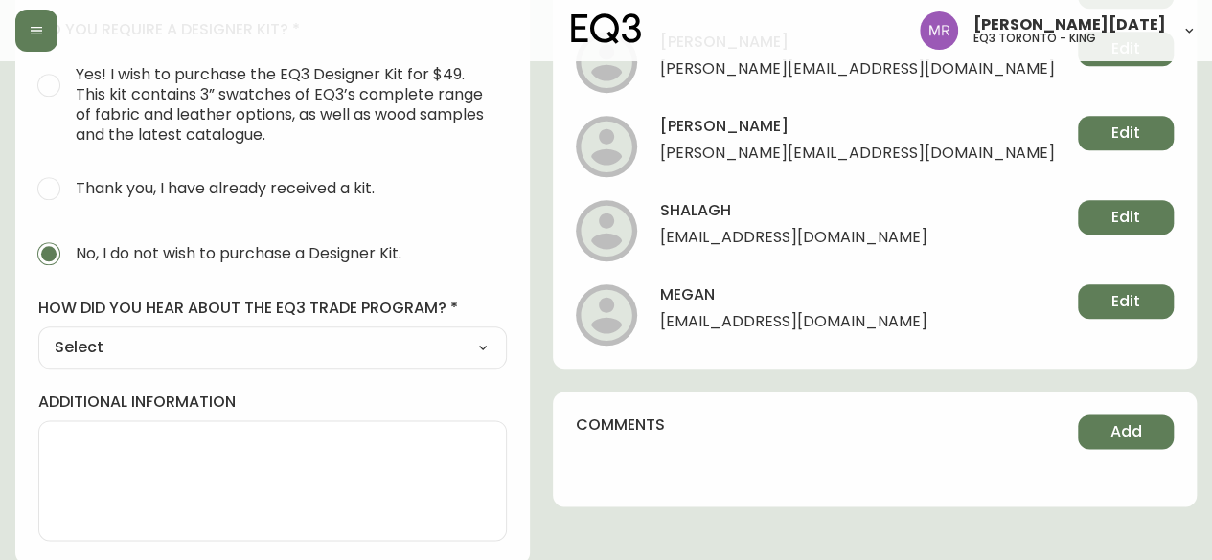
select select "Other"
click at [38, 333] on select "Select Social Media Advertisement Trade Show Outreach from a Trade Rep Other" at bounding box center [272, 347] width 468 height 29
type input "Other"
click at [189, 422] on div at bounding box center [272, 442] width 468 height 43
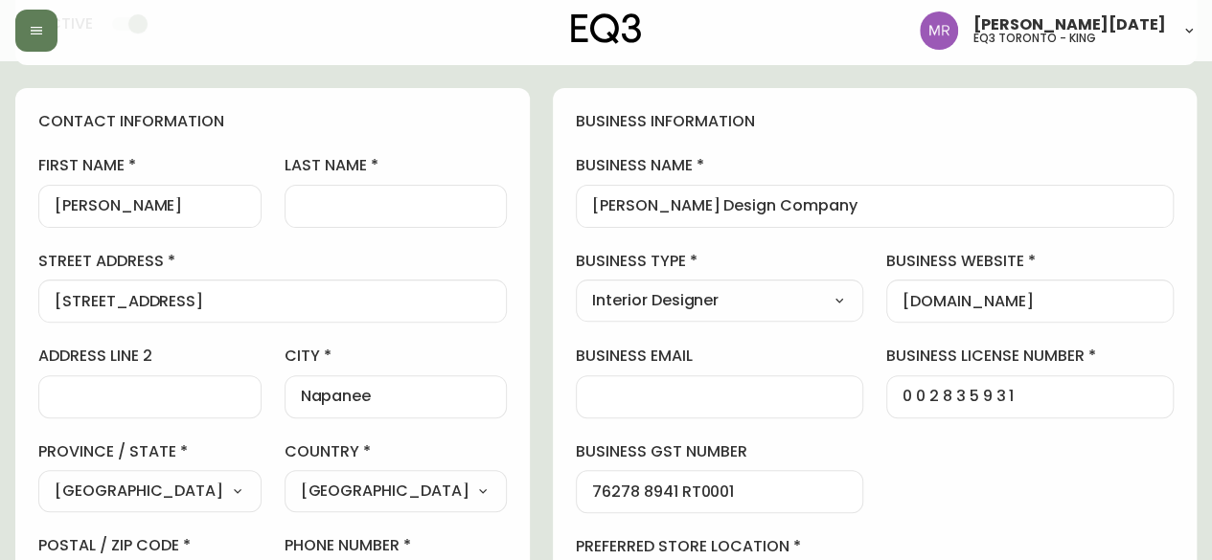
scroll to position [0, 0]
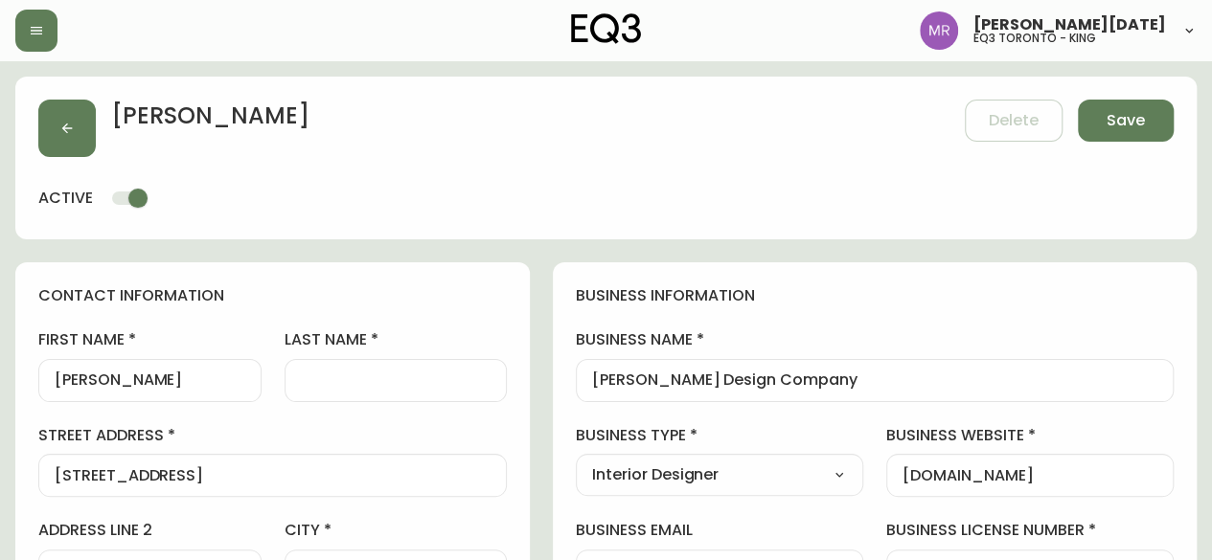
type input "Reached out to me to open a trade account"
click at [370, 382] on input "last name" at bounding box center [396, 381] width 191 height 18
click at [684, 391] on div "[PERSON_NAME] Design Company" at bounding box center [875, 380] width 598 height 43
click at [652, 382] on div "[PERSON_NAME] Design Company" at bounding box center [875, 380] width 598 height 43
click at [414, 399] on div at bounding box center [396, 380] width 223 height 43
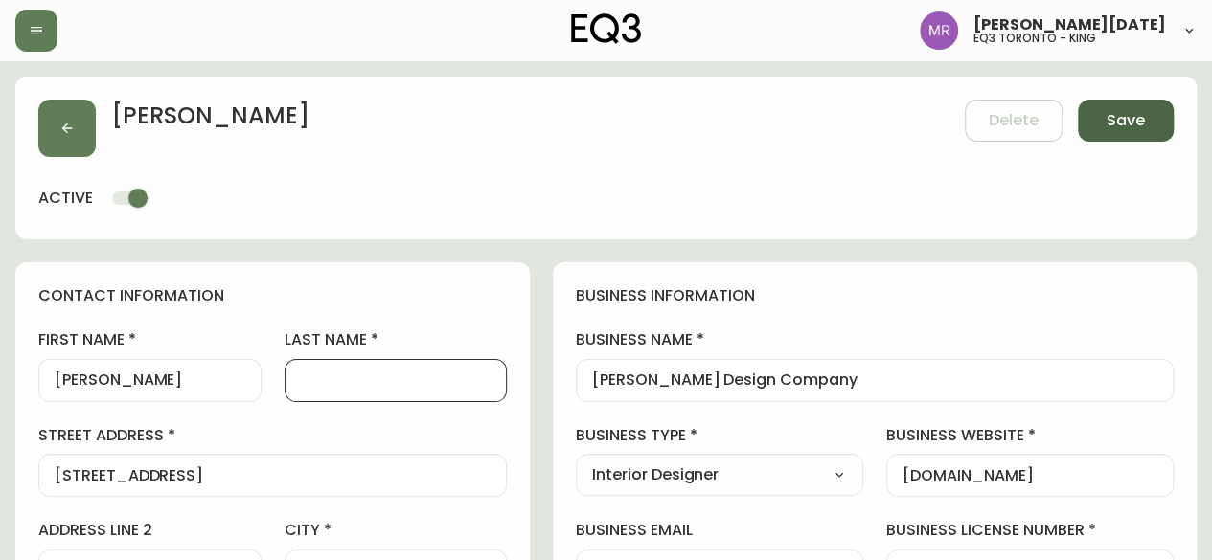
click at [1110, 125] on span "Save" at bounding box center [1125, 120] width 38 height 21
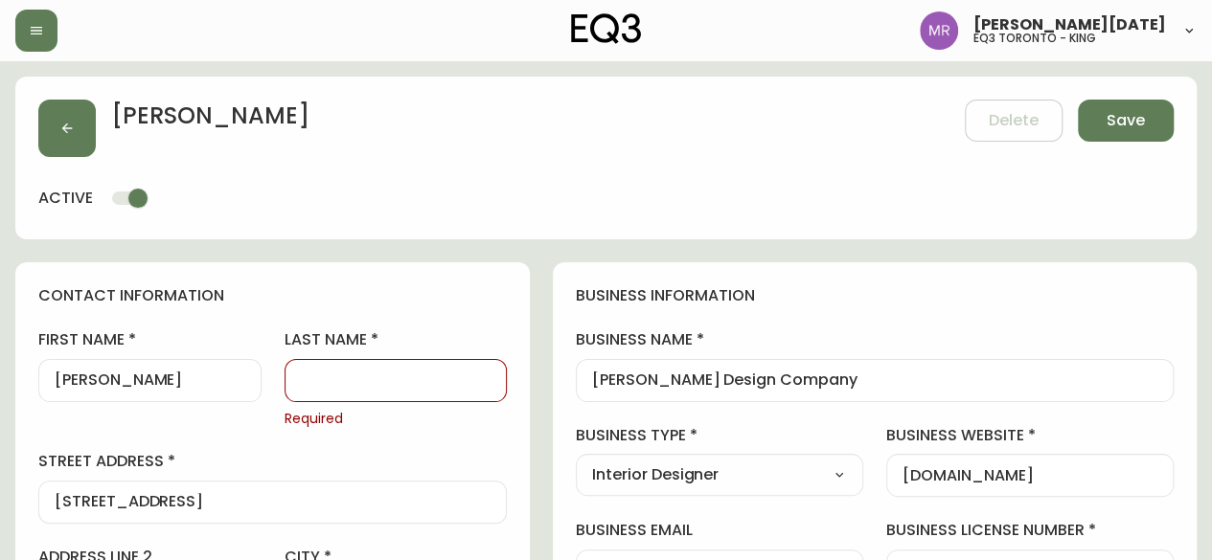
click at [434, 379] on input "last name" at bounding box center [396, 381] width 191 height 18
type input "SE Design"
click at [1126, 139] on button "Save" at bounding box center [1126, 121] width 96 height 42
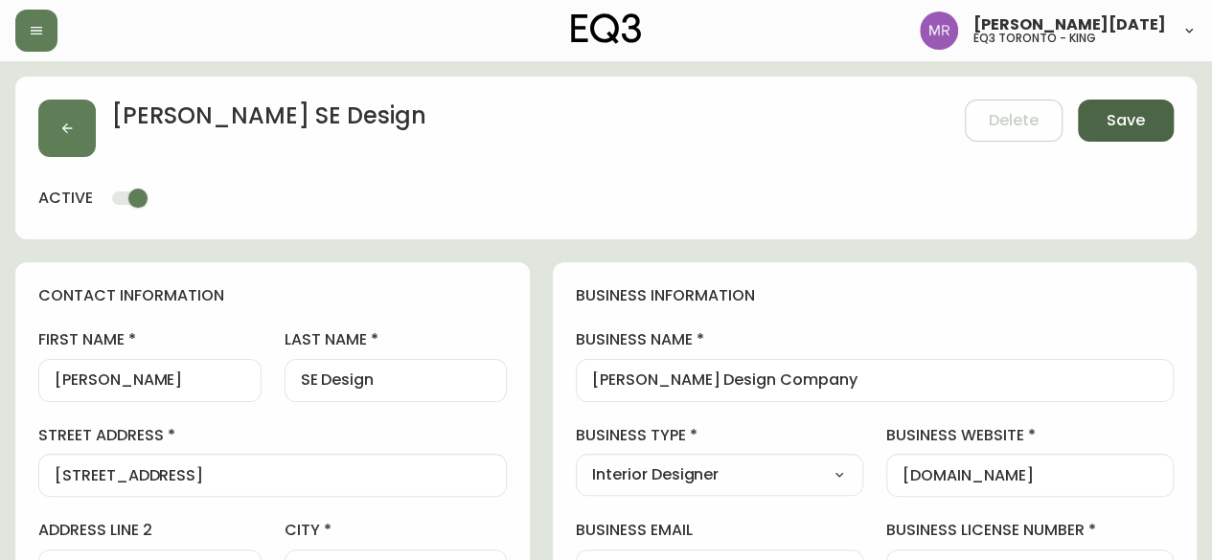
select select
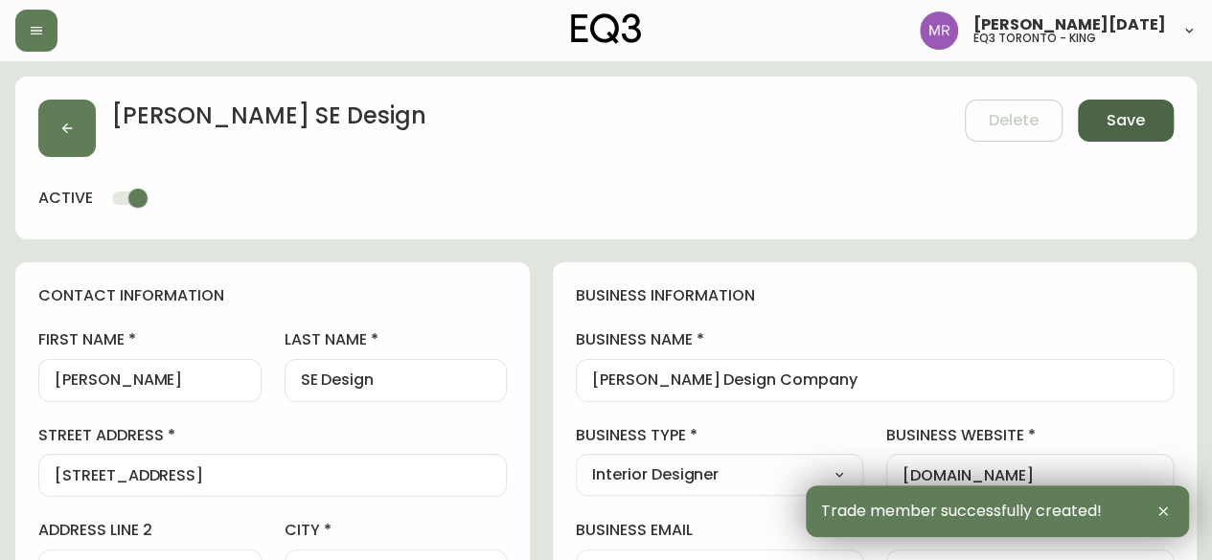
type input "[PHONE_NUMBER]"
type input "Other"
select select "Other"
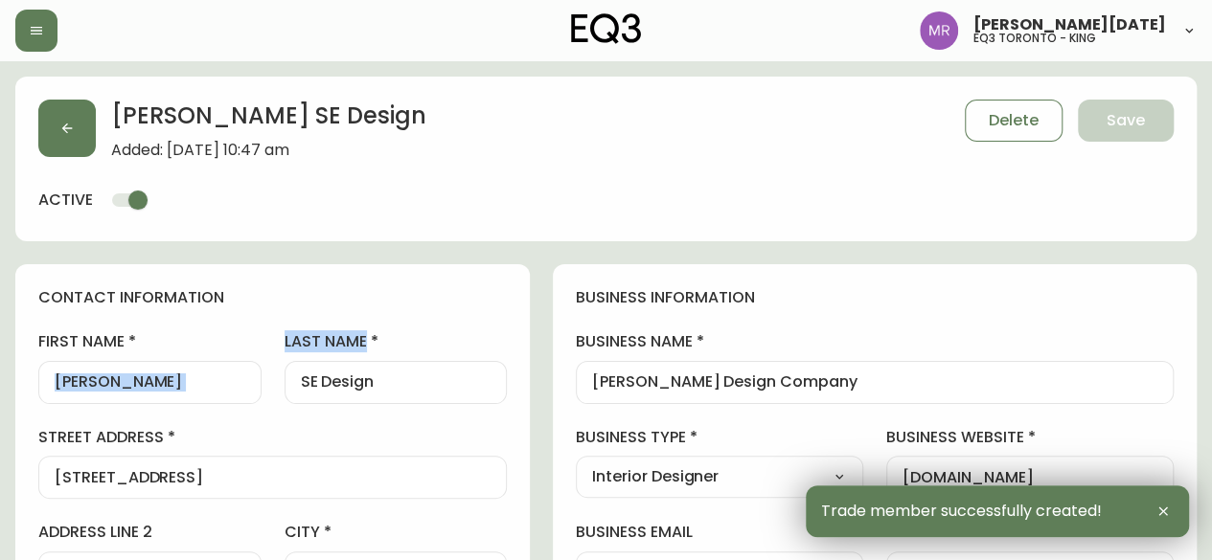
drag, startPoint x: 442, startPoint y: 394, endPoint x: 248, endPoint y: 394, distance: 193.5
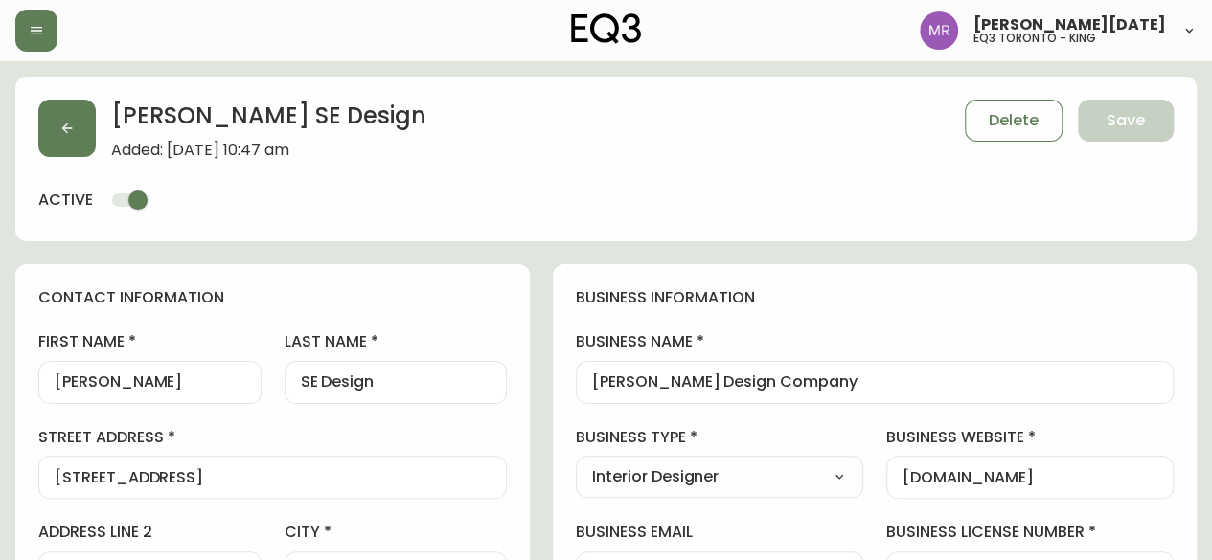
click at [442, 391] on input "SE Design" at bounding box center [396, 383] width 191 height 18
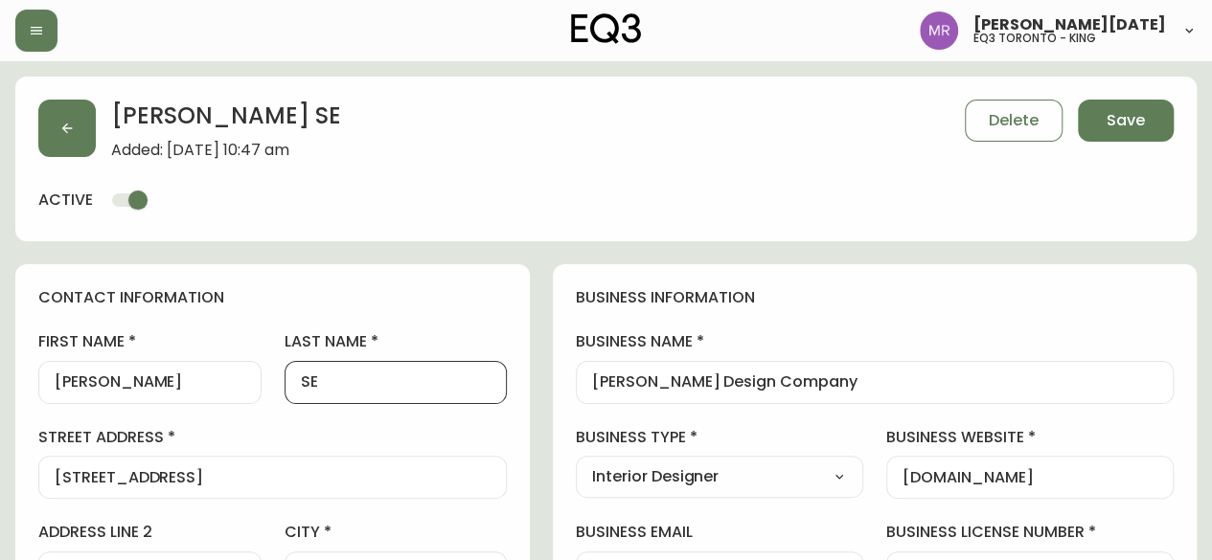
type input "S"
type input "g"
type input "[PERSON_NAME]"
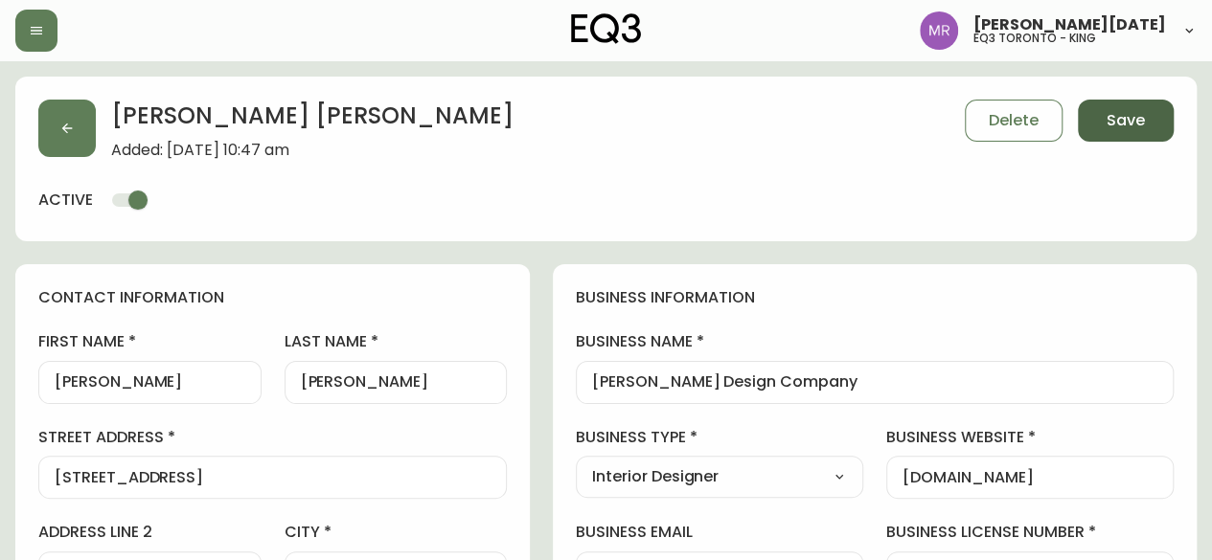
click at [1136, 123] on span "Save" at bounding box center [1125, 120] width 38 height 21
type input "Other"
select select "Other"
